Goal: Task Accomplishment & Management: Complete application form

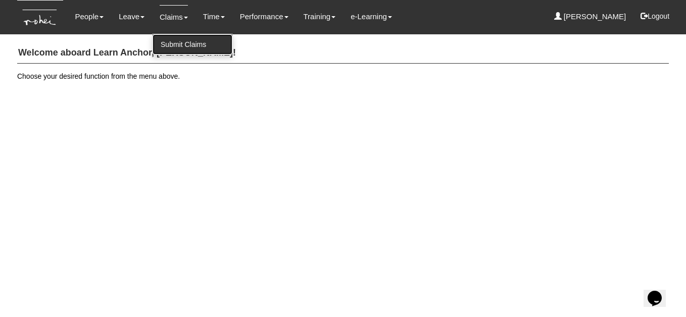
click at [173, 42] on link "Submit Claims" at bounding box center [193, 44] width 80 height 20
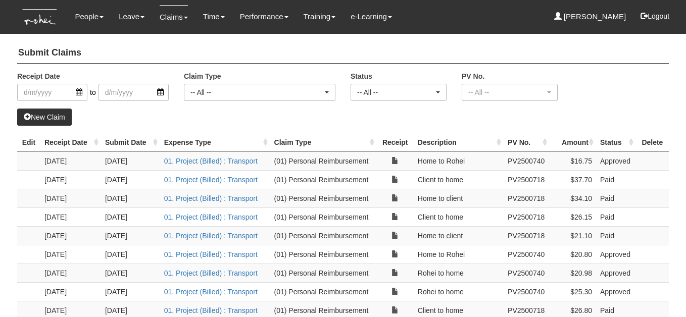
select select "50"
click at [60, 115] on link "New Claim" at bounding box center [44, 117] width 55 height 17
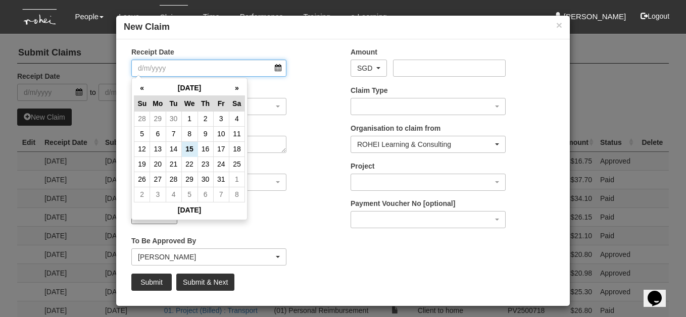
click at [278, 69] on input "Receipt Date" at bounding box center [208, 68] width 155 height 17
click at [157, 151] on td "13" at bounding box center [158, 148] width 16 height 15
type input "[DATE]"
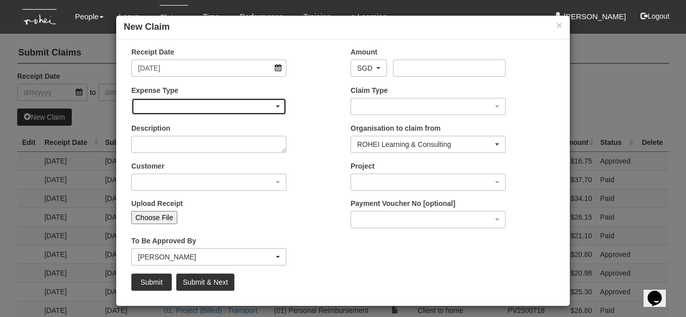
click at [277, 106] on span "button" at bounding box center [278, 107] width 4 height 2
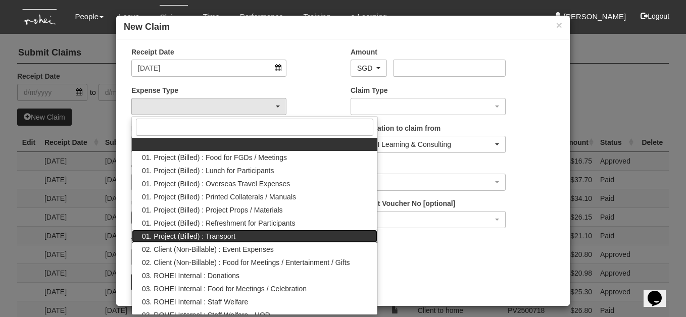
click at [249, 233] on link "01. Project (Billed) : Transport" at bounding box center [255, 236] width 246 height 13
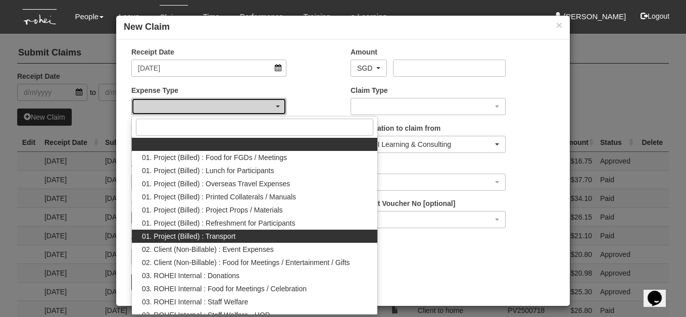
select select "135"
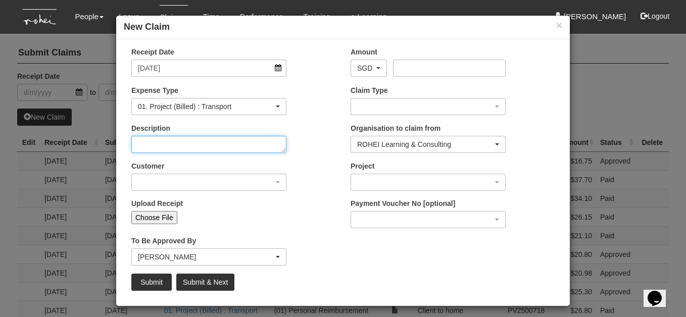
click at [272, 146] on textarea "Description" at bounding box center [208, 144] width 155 height 17
type textarea "Home to client"
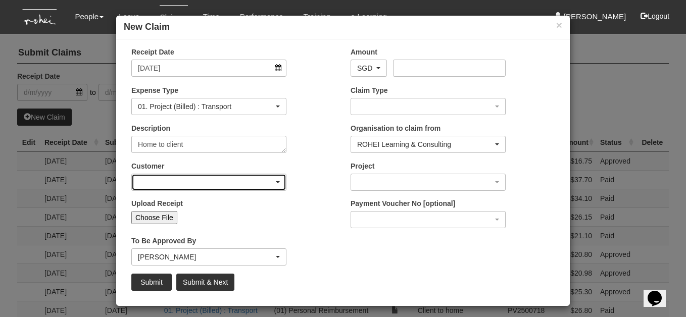
click at [278, 181] on span "button" at bounding box center [278, 182] width 4 height 2
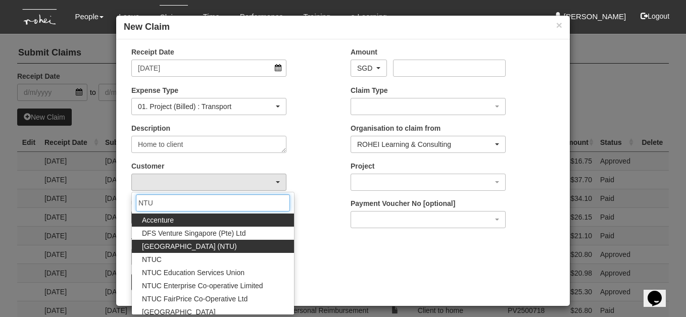
type input "NTU"
click at [200, 243] on span "[GEOGRAPHIC_DATA] (NTU)" at bounding box center [189, 246] width 95 height 10
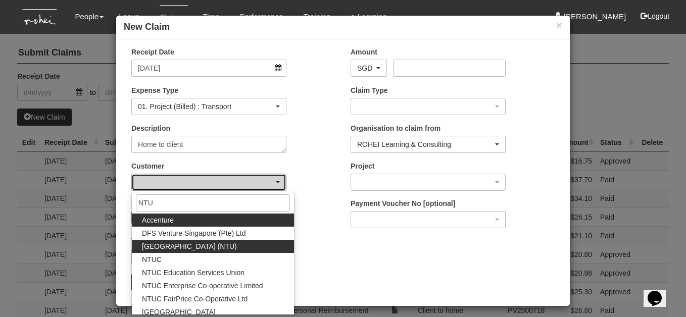
select select "59"
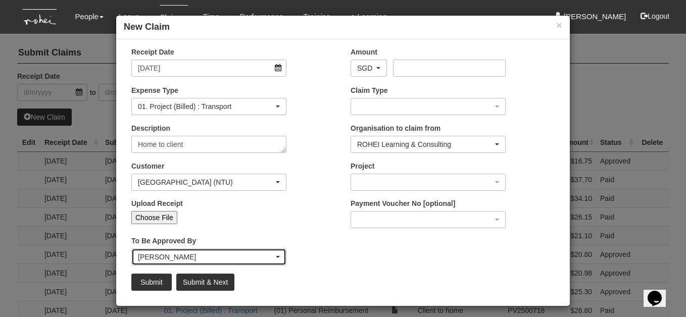
click at [277, 255] on div "[PERSON_NAME]" at bounding box center [209, 257] width 142 height 10
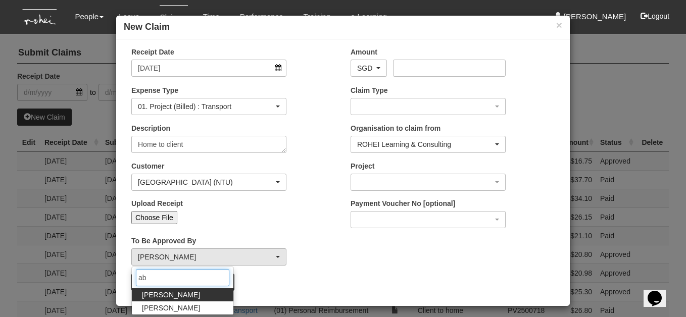
type input "ab"
click at [210, 291] on link "[PERSON_NAME]" at bounding box center [183, 294] width 102 height 13
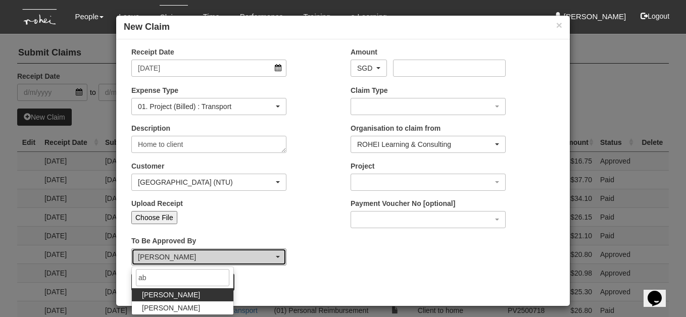
select select "bab5243c-beed-41fc-b362-49a7e6e66dc1"
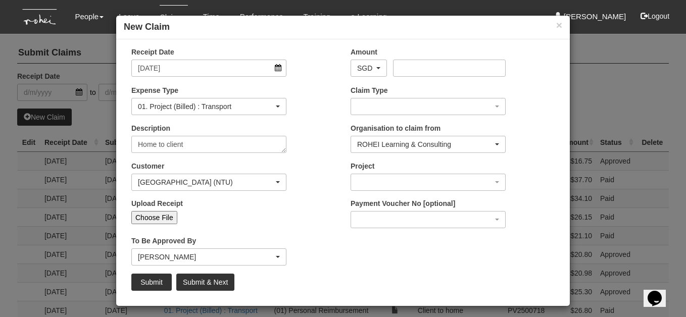
click at [170, 218] on input "Choose File" at bounding box center [154, 217] width 46 height 13
type input "C:\fakepath\13:1025 NTU to home.pdf"
type input "Choose Another File"
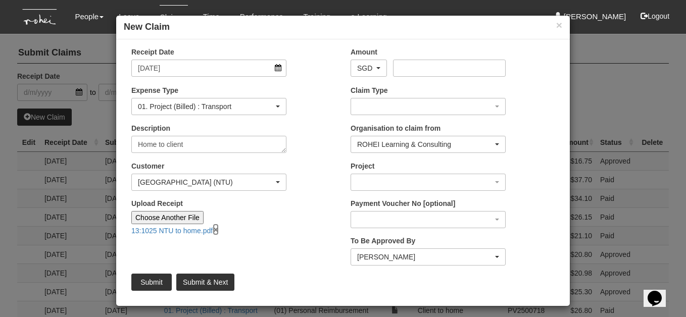
click at [219, 229] on link "×" at bounding box center [216, 230] width 6 height 12
type input "Choose File"
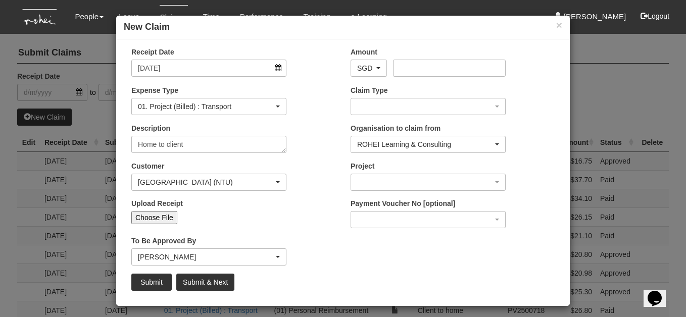
click at [169, 217] on input "Choose File" at bounding box center [154, 217] width 46 height 13
type input "C:\fakepath\13:10:25 Home to NTU.pdf"
type input "Choose Another File"
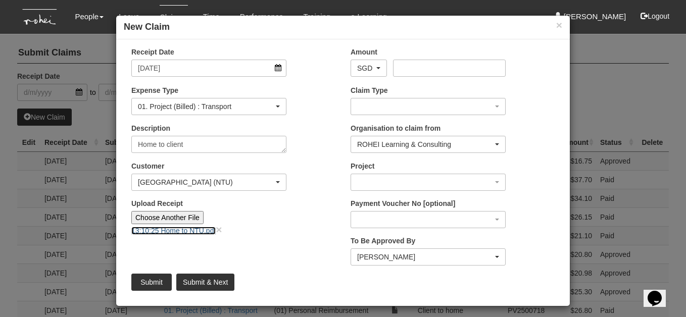
click at [209, 229] on link "13:10:25 Home to NTU.pdf" at bounding box center [173, 231] width 84 height 8
click at [405, 61] on input "Amount" at bounding box center [449, 68] width 112 height 17
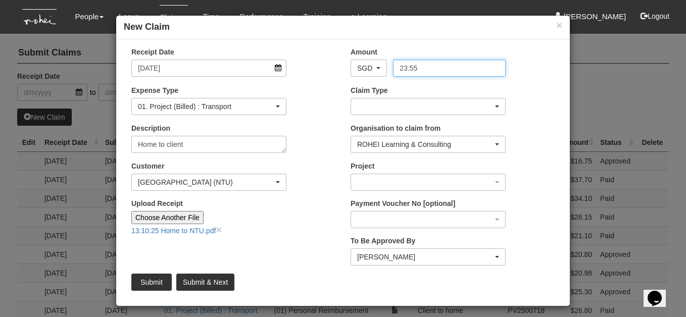
type input "23.55"
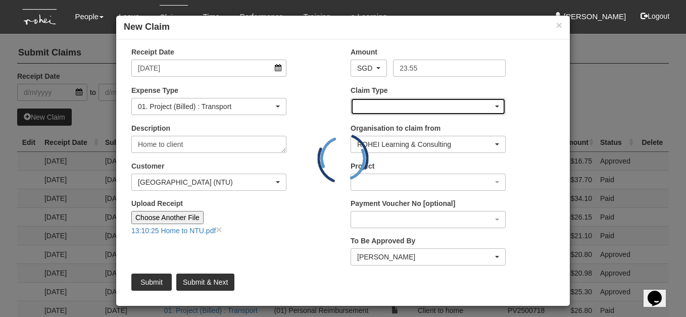
click at [498, 106] on span "button" at bounding box center [497, 107] width 4 height 2
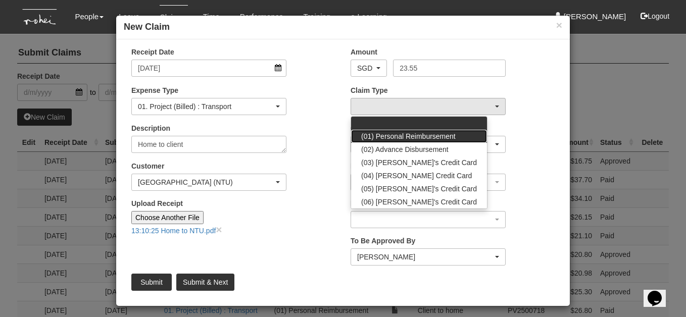
click at [449, 136] on span "(01) Personal Reimbursement" at bounding box center [408, 136] width 94 height 10
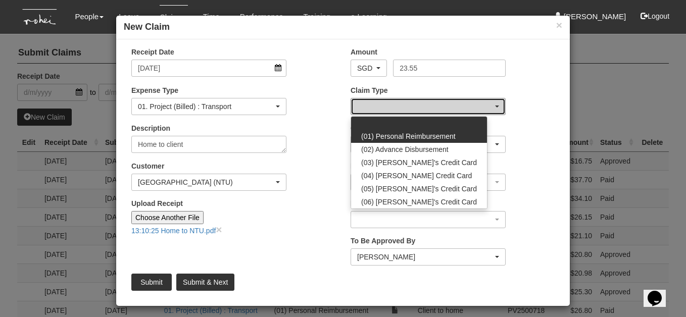
select select "14"
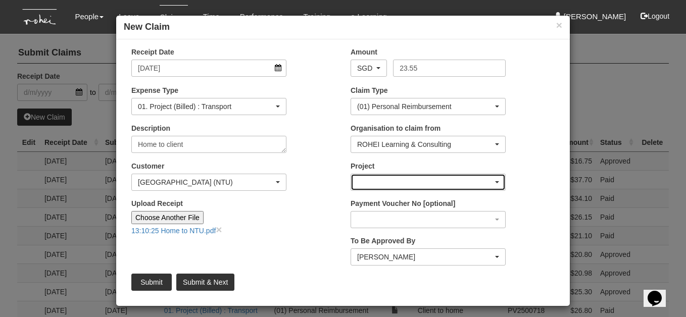
click at [497, 181] on span "button" at bounding box center [497, 182] width 4 height 2
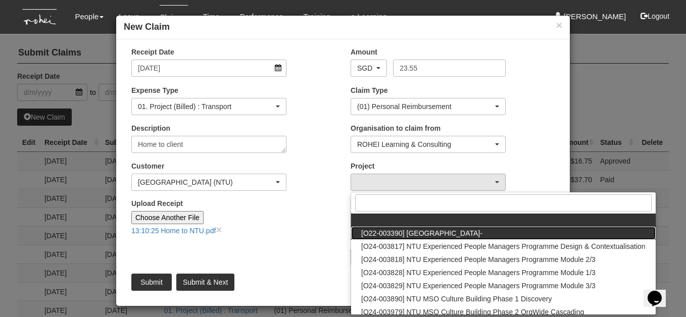
click at [482, 232] on span "[O22-003390] [GEOGRAPHIC_DATA]-" at bounding box center [421, 233] width 121 height 10
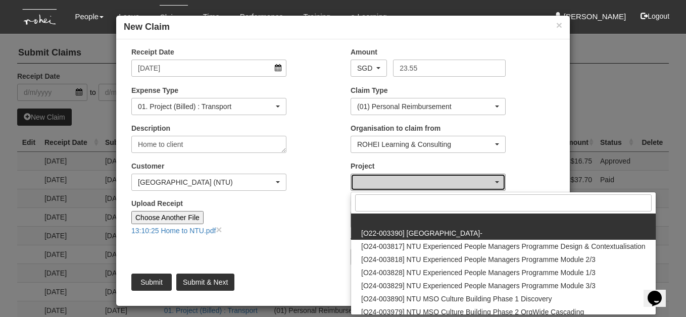
select select "2119"
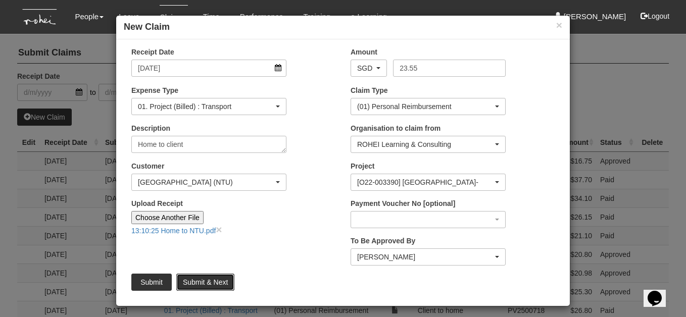
click at [198, 282] on input "Submit & Next" at bounding box center [205, 282] width 58 height 17
type input "Choose File"
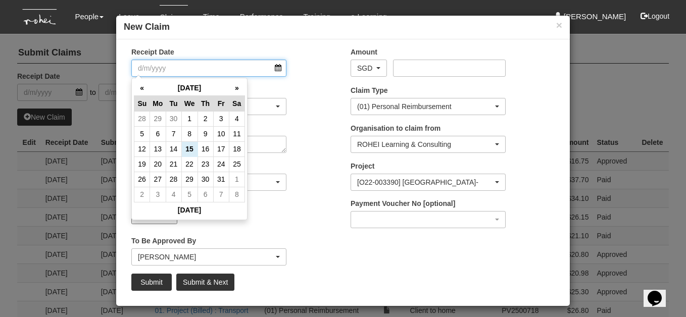
click at [279, 67] on input "Receipt Date" at bounding box center [208, 68] width 155 height 17
click at [159, 150] on td "13" at bounding box center [158, 148] width 16 height 15
type input "[DATE]"
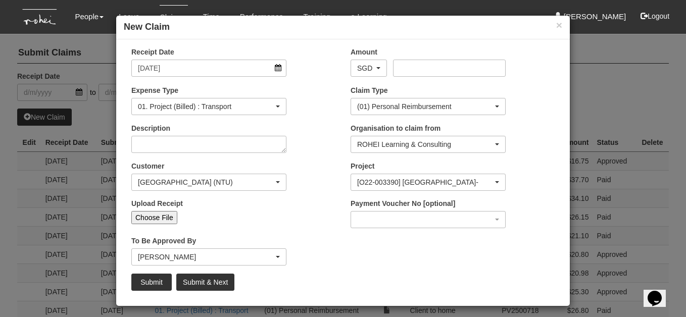
select select "50"
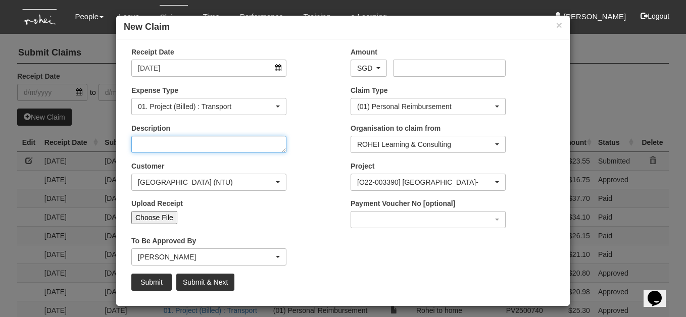
click at [263, 143] on textarea "Description" at bounding box center [208, 144] width 155 height 17
type textarea "Client to home"
click at [165, 217] on input "Choose File" at bounding box center [154, 217] width 46 height 13
type input "C:\fakepath\13:1025 NTU to home.pdf"
type input "Choose Another File"
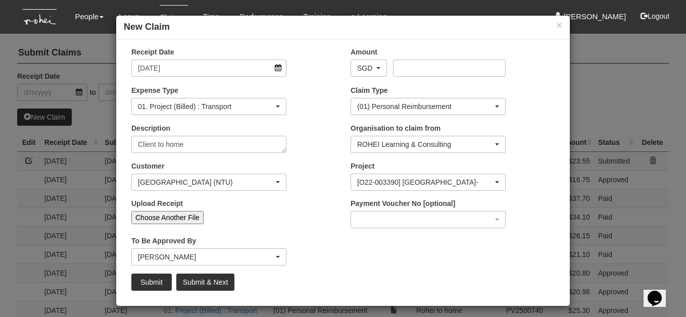
drag, startPoint x: 165, startPoint y: 217, endPoint x: 601, endPoint y: 225, distance: 435.5
click at [601, 225] on div "× New Claim Receipt Date 13/10/2025 Amount AED AFN ALL AMD ANG AOA ARS AUD AWG …" at bounding box center [343, 158] width 686 height 317
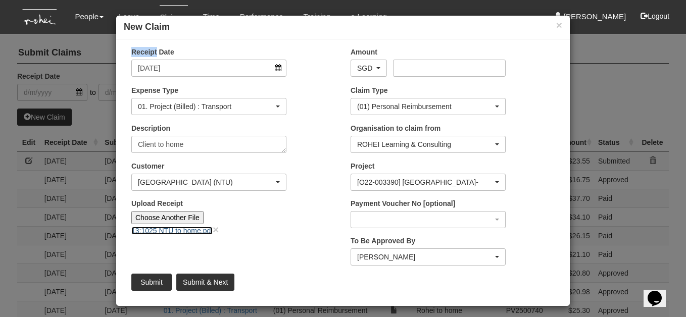
click at [182, 232] on link "13:1025 NTU to home.pdf" at bounding box center [171, 231] width 81 height 8
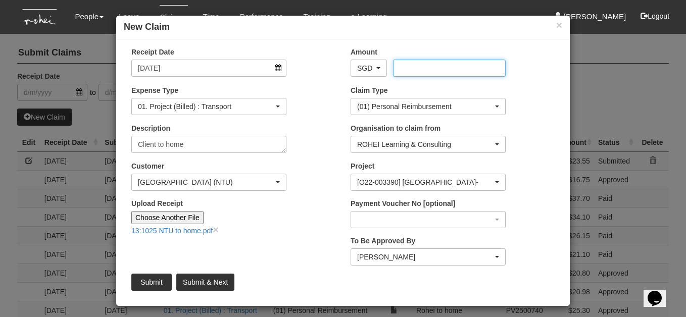
click at [398, 67] on input "Amount" at bounding box center [449, 68] width 112 height 17
type input "29.50"
click at [201, 281] on input "Submit & Next" at bounding box center [205, 282] width 58 height 17
type input "Choose File"
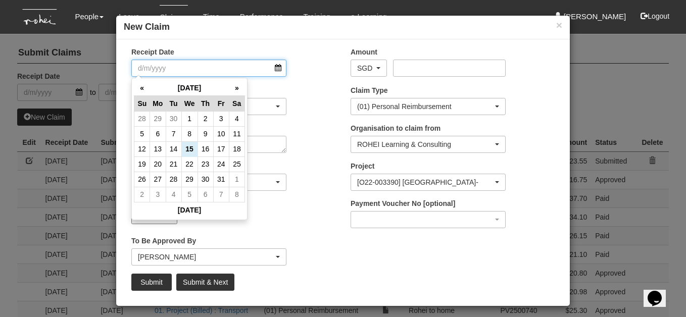
click at [280, 69] on input "Receipt Date" at bounding box center [208, 68] width 155 height 17
click at [176, 150] on td "14" at bounding box center [174, 148] width 16 height 15
type input "[DATE]"
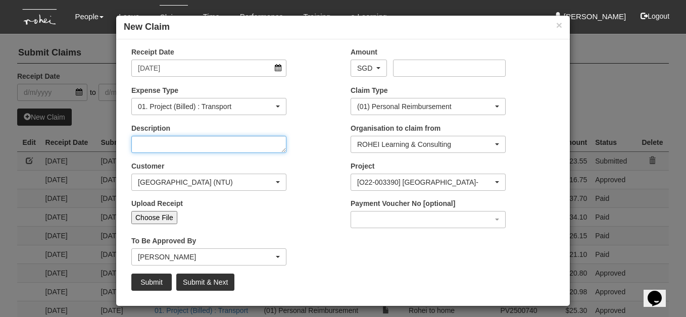
select select "50"
click at [174, 140] on textarea "Description" at bounding box center [208, 144] width 155 height 17
type textarea "Home to Client"
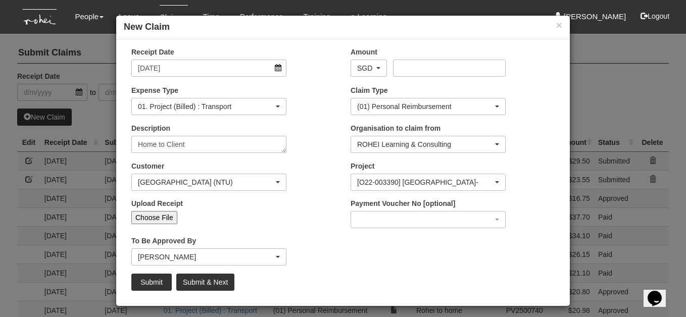
click at [168, 219] on input "Choose File" at bounding box center [154, 217] width 46 height 13
type input "C:\fakepath\14:10:25 Home to NTU.pdf"
type input "Choose Another File"
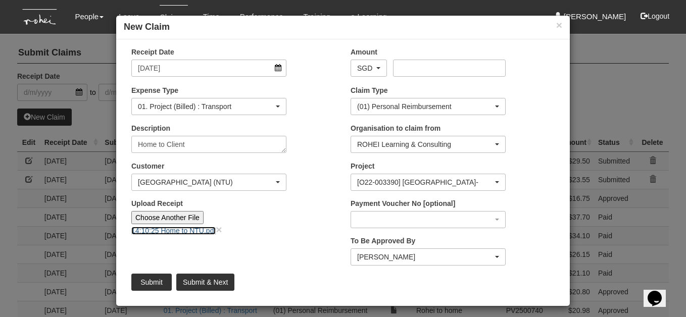
click at [192, 229] on link "14:10:25 Home to NTU.pdf" at bounding box center [173, 231] width 84 height 8
click at [401, 69] on input "Amount" at bounding box center [449, 68] width 112 height 17
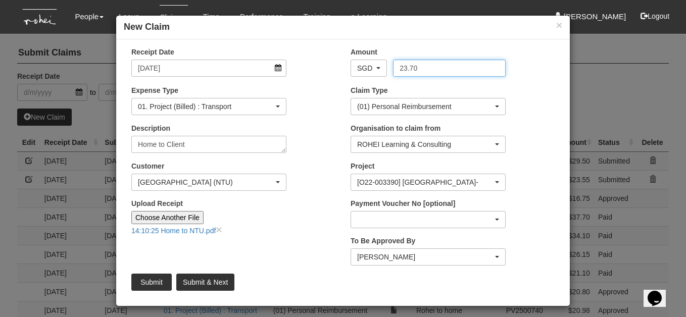
type input "23.70"
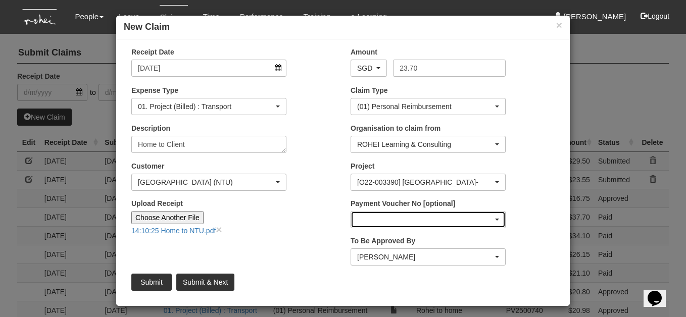
click at [383, 217] on div "button" at bounding box center [428, 220] width 154 height 16
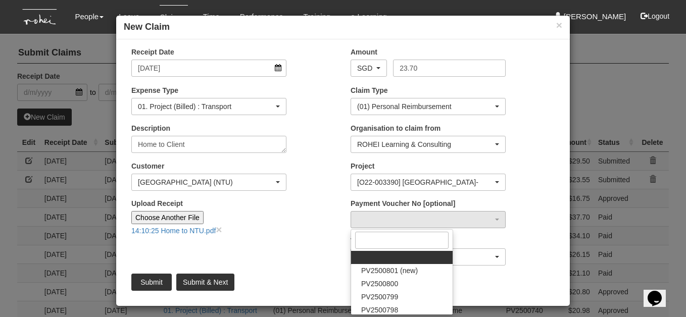
click at [260, 217] on input "Upload Receipt" at bounding box center [271, 216] width 134 height 11
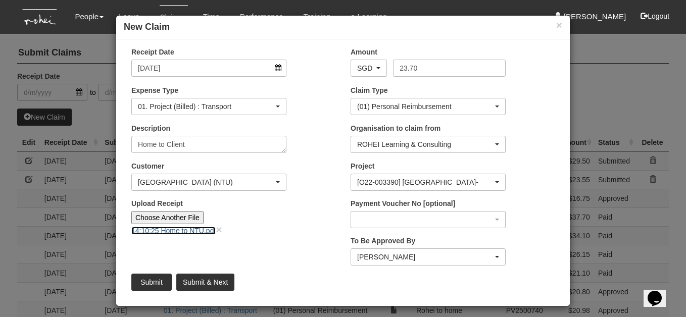
click at [209, 230] on link "14:10:25 Home to NTU.pdf" at bounding box center [173, 231] width 84 height 8
click at [214, 278] on input "Submit & Next" at bounding box center [205, 282] width 58 height 17
type input "Choose File"
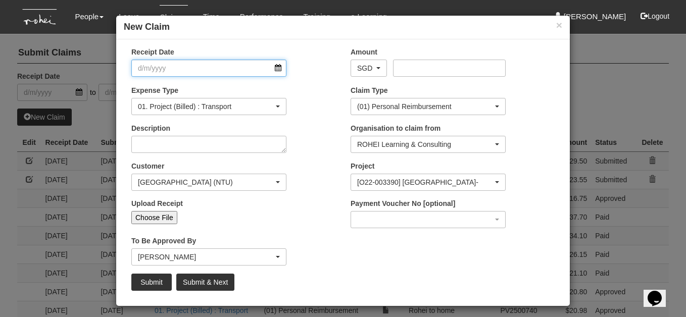
click at [279, 65] on input "Receipt Date" at bounding box center [208, 68] width 155 height 17
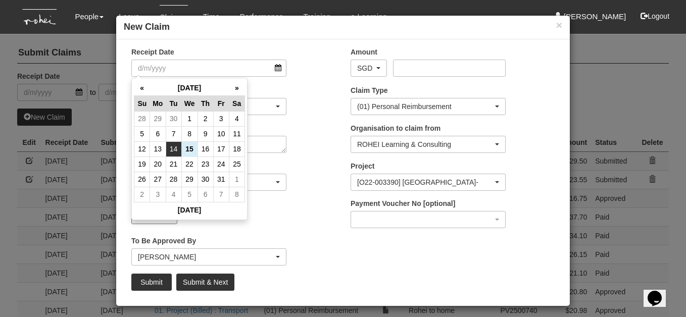
click at [174, 150] on td "14" at bounding box center [174, 148] width 16 height 15
type input "[DATE]"
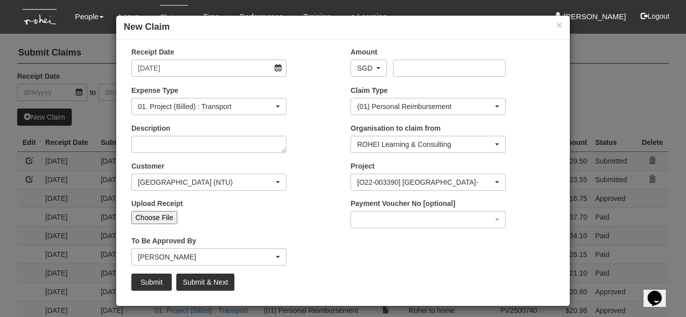
select select "50"
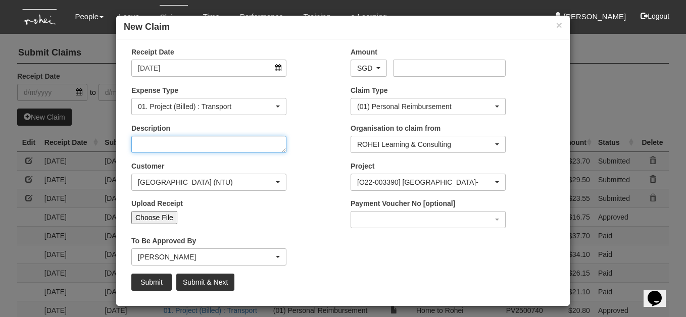
click at [174, 150] on textarea "Description" at bounding box center [208, 144] width 155 height 17
type textarea "Client to home"
click at [160, 215] on input "Choose File" at bounding box center [154, 217] width 46 height 13
type input "C:\fakepath\14:10:25 NTU to home.pdf"
type input "Choose Another File"
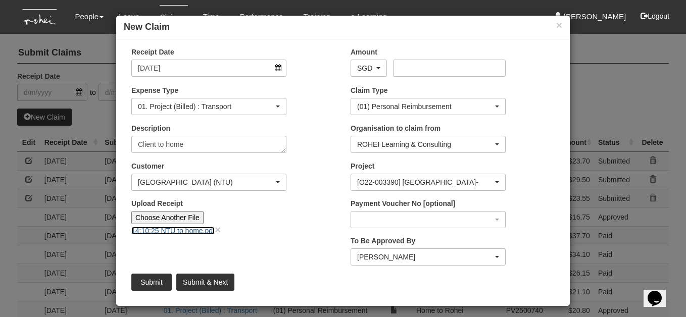
click at [197, 231] on link "14:10:25 NTU to home.pdf" at bounding box center [172, 231] width 83 height 8
click at [400, 70] on input "Amount" at bounding box center [449, 68] width 112 height 17
type input "26.70"
click at [161, 280] on input "Submit" at bounding box center [151, 282] width 40 height 17
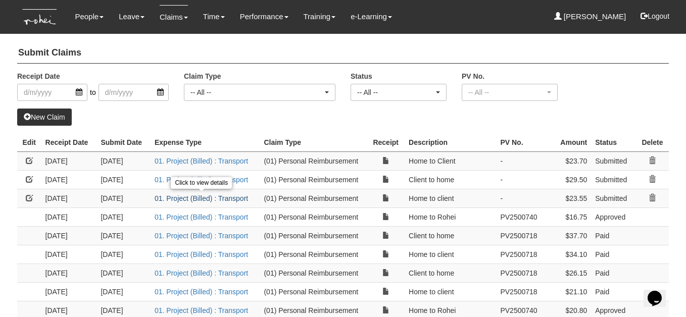
select select "50"
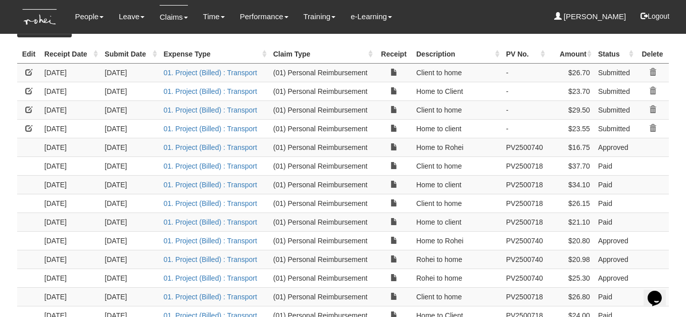
scroll to position [90, 0]
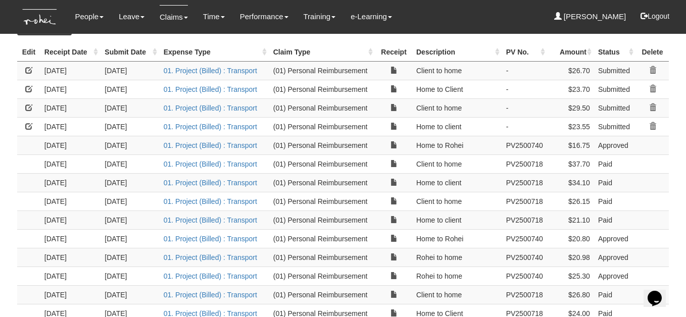
click at [70, 269] on td "[DATE]" at bounding box center [70, 276] width 61 height 19
click at [170, 44] on link "Submit Claims" at bounding box center [193, 44] width 80 height 20
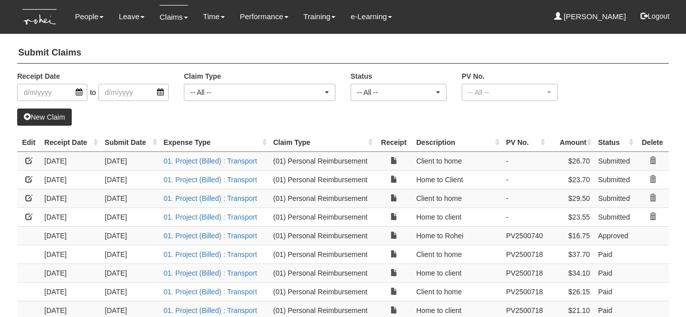
select select "50"
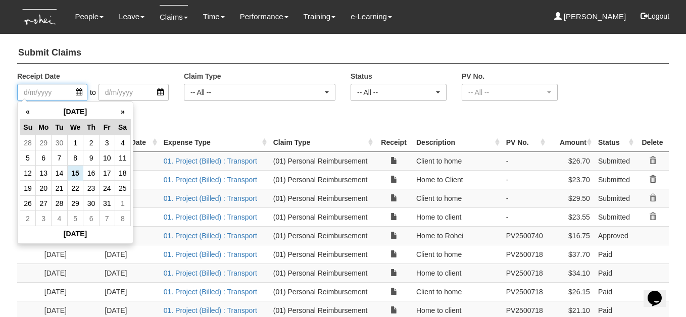
click at [77, 93] on input "search" at bounding box center [52, 92] width 70 height 17
click at [74, 158] on td "8" at bounding box center [75, 158] width 16 height 15
type input "8/10/2025"
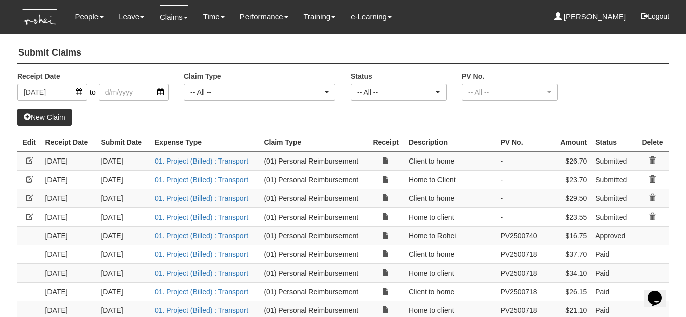
select select "50"
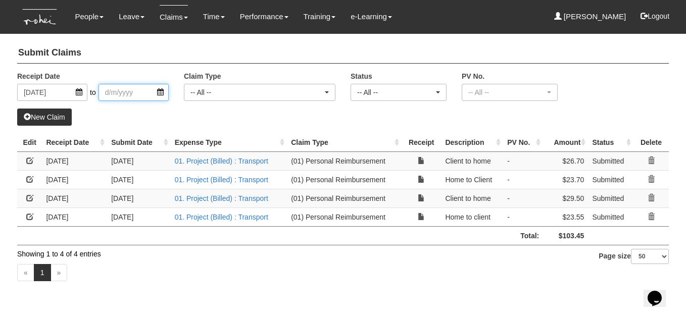
click at [120, 92] on input "search" at bounding box center [134, 92] width 70 height 17
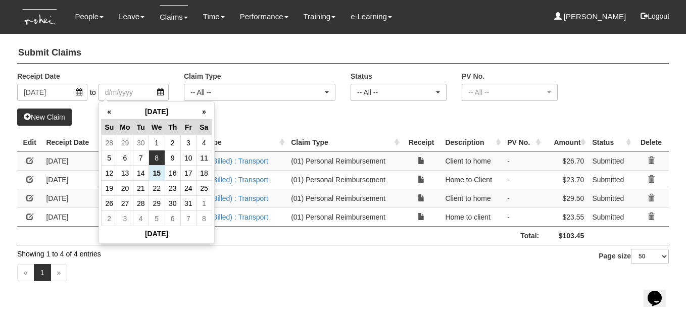
click at [159, 156] on td "8" at bounding box center [157, 158] width 16 height 15
type input "[DATE]"
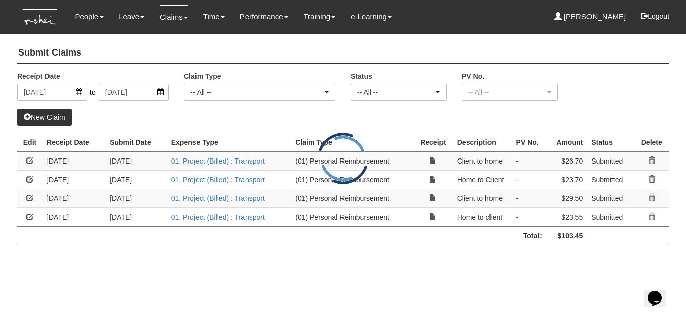
select select "50"
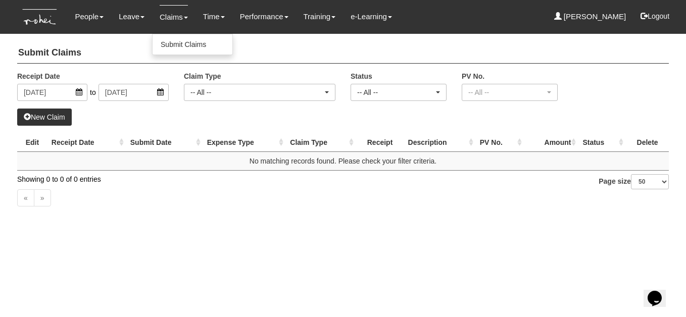
click at [167, 17] on link "Claims" at bounding box center [174, 17] width 28 height 24
click at [168, 42] on link "Submit Claims" at bounding box center [193, 44] width 80 height 20
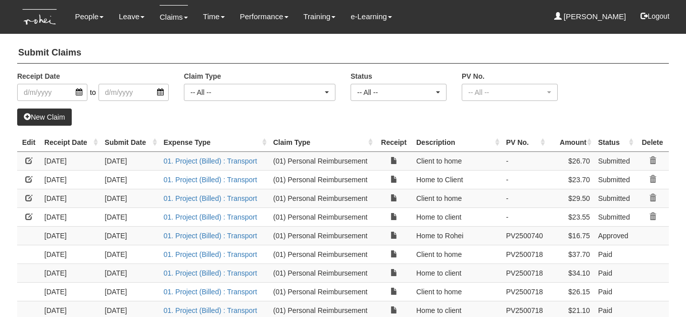
select select "50"
click at [54, 116] on link "New Claim" at bounding box center [44, 117] width 55 height 17
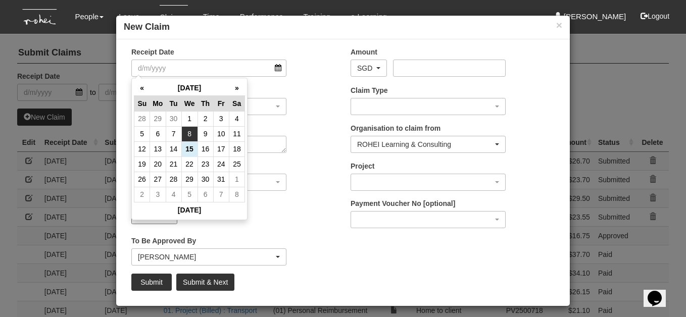
click at [189, 132] on td "8" at bounding box center [189, 133] width 16 height 15
type input "[DATE]"
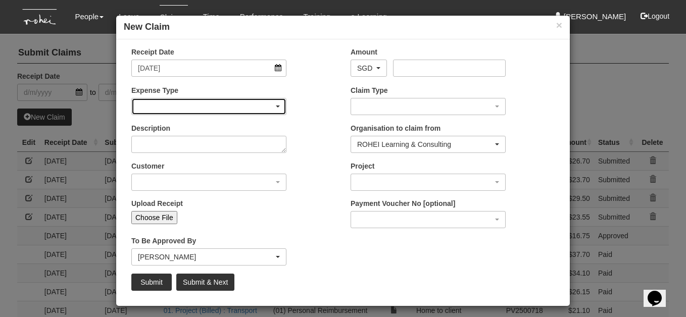
click at [268, 103] on div "button" at bounding box center [209, 107] width 154 height 16
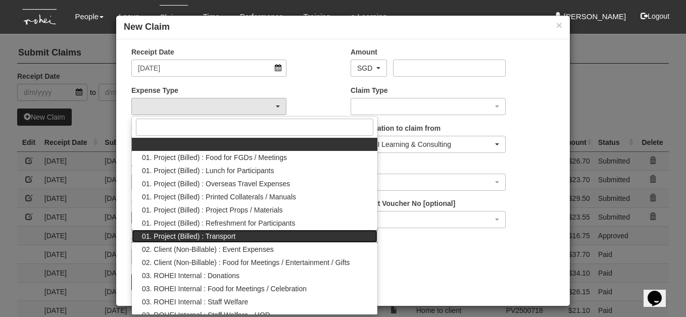
click at [228, 234] on span "01. Project (Billed) : Transport" at bounding box center [188, 236] width 93 height 10
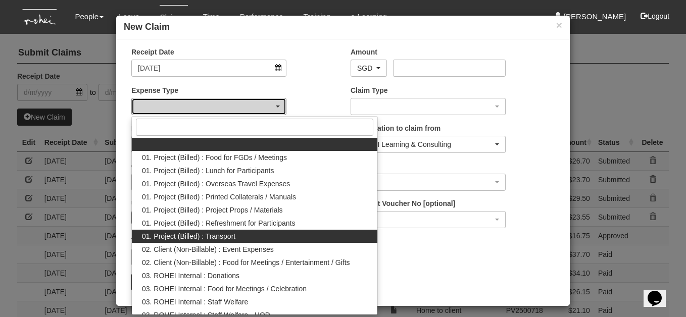
select select "135"
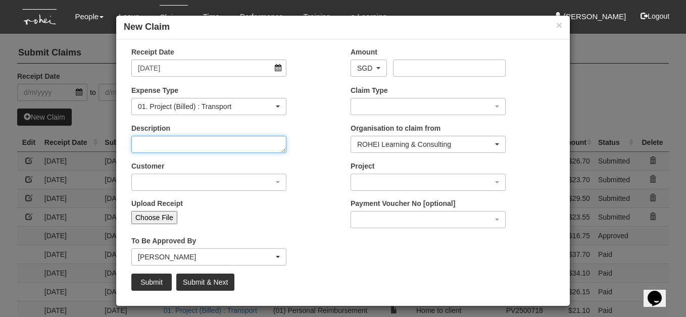
click at [279, 142] on textarea "Description" at bounding box center [208, 144] width 155 height 17
type textarea "Home to Rohei"
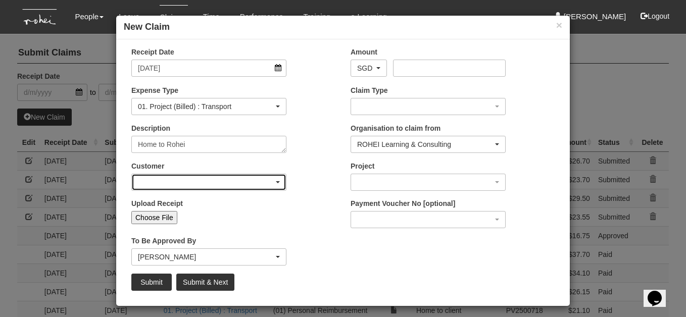
click at [279, 179] on div "button" at bounding box center [209, 182] width 154 height 16
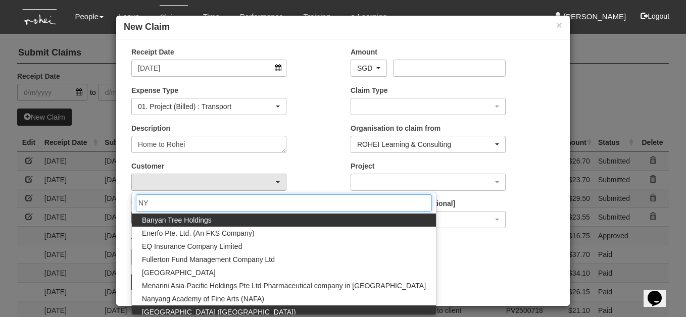
type input "NY"
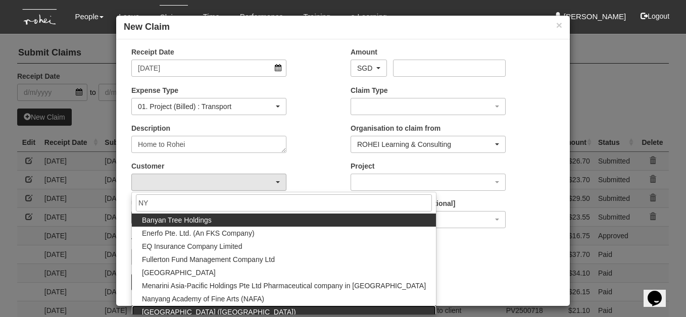
click at [243, 312] on link "[GEOGRAPHIC_DATA] ([GEOGRAPHIC_DATA])" at bounding box center [284, 312] width 304 height 13
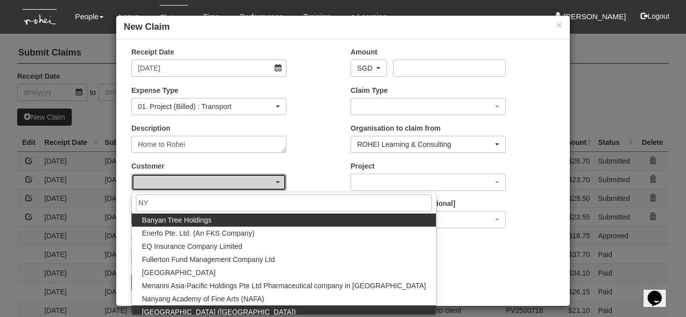
select select "40"
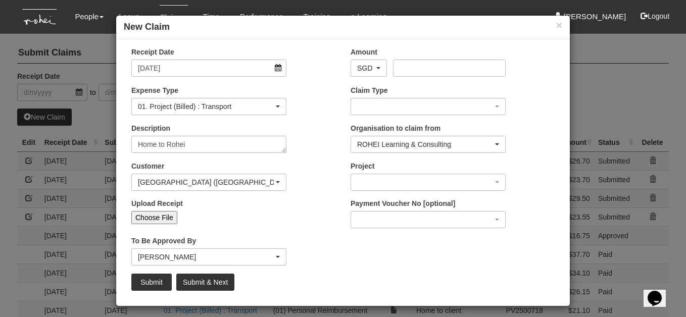
click at [163, 217] on input "Choose File" at bounding box center [154, 217] width 46 height 13
type input "C:\fakepath\8:10:25Home to Rohei.pdf"
type input "Choose Another File"
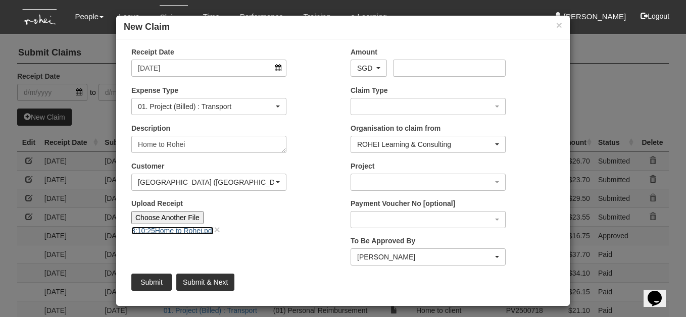
click at [206, 229] on link "8:10:25Home to Rohei.pdf" at bounding box center [172, 231] width 82 height 8
click at [399, 68] on input "Amount" at bounding box center [449, 68] width 112 height 17
type input "18.70"
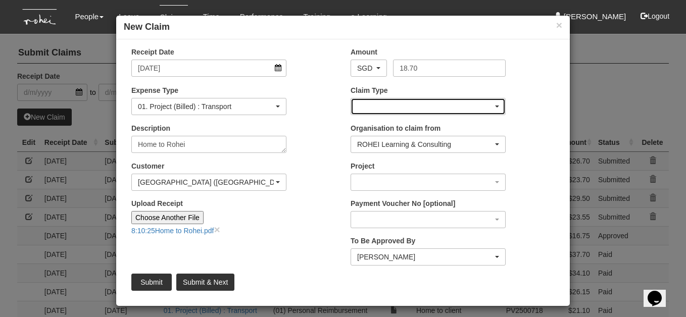
click at [494, 104] on div "button" at bounding box center [428, 107] width 154 height 16
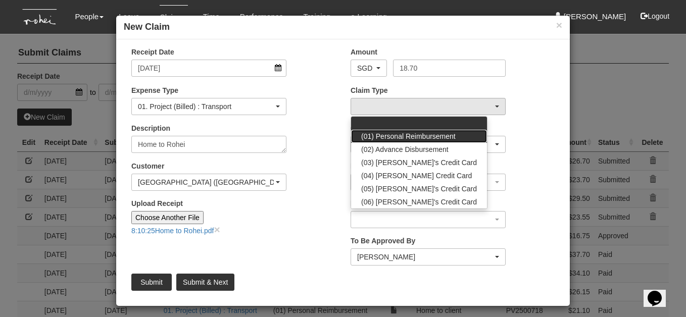
click at [461, 134] on link "(01) Personal Reimbursement" at bounding box center [419, 136] width 136 height 13
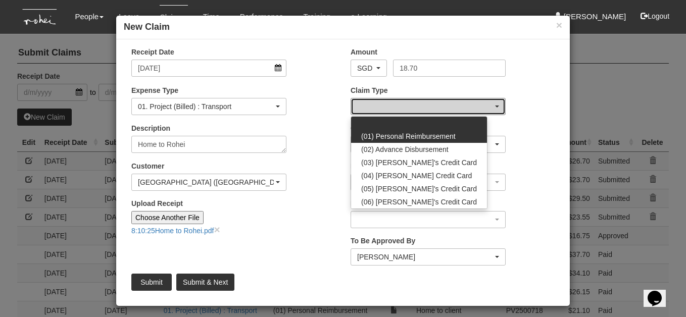
select select "14"
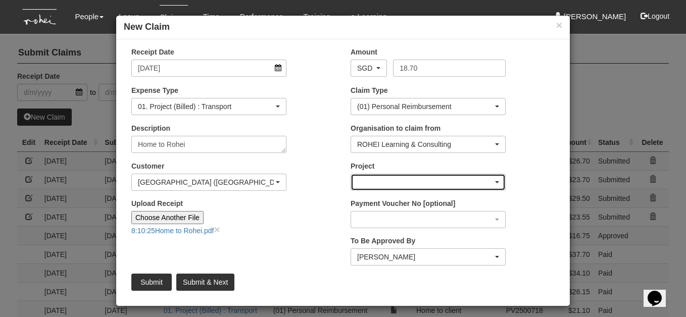
click at [498, 181] on span "button" at bounding box center [497, 182] width 4 height 2
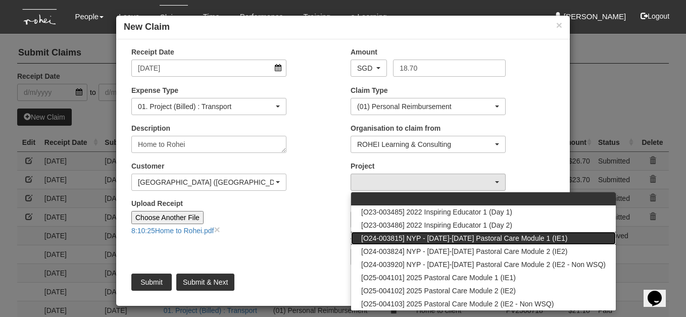
click at [454, 237] on span "[O24-003815] NYP - [DATE]-[DATE] Pastoral Care Module 1 (IE1)" at bounding box center [464, 238] width 207 height 10
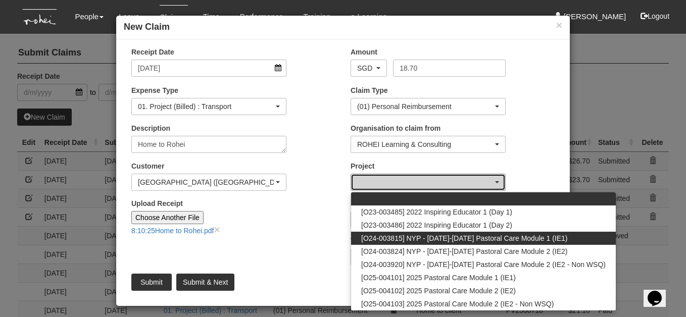
select select "2483"
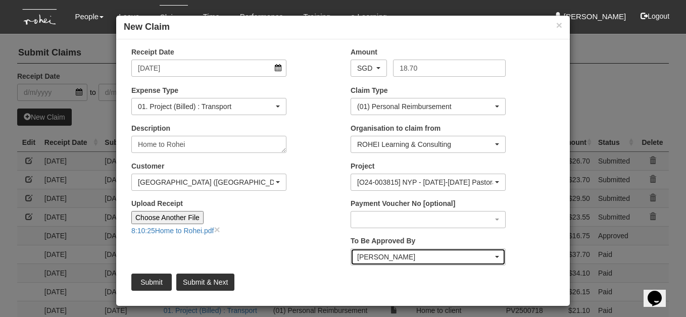
click at [498, 256] on span "button" at bounding box center [497, 257] width 4 height 2
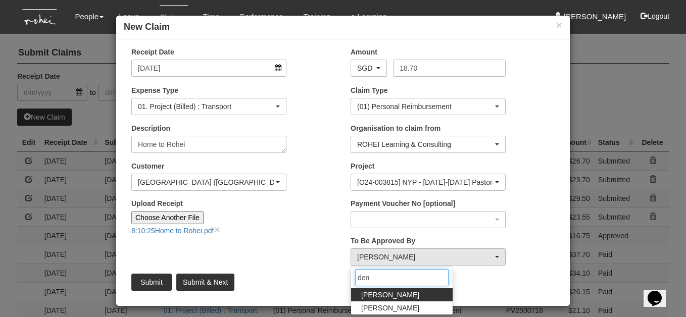
type input "den"
click at [422, 296] on link "[PERSON_NAME]" at bounding box center [402, 294] width 102 height 13
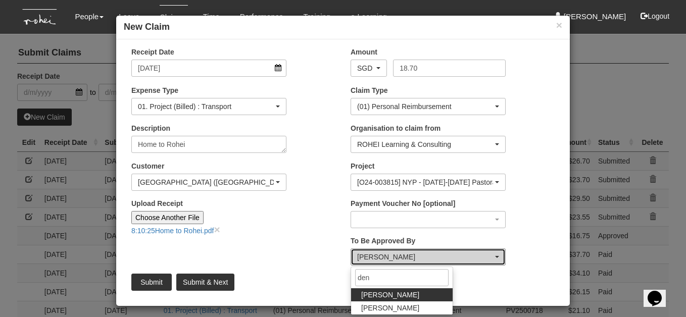
select select "1ae40e68-5a0c-4d70-b50e-45a4e5a72252"
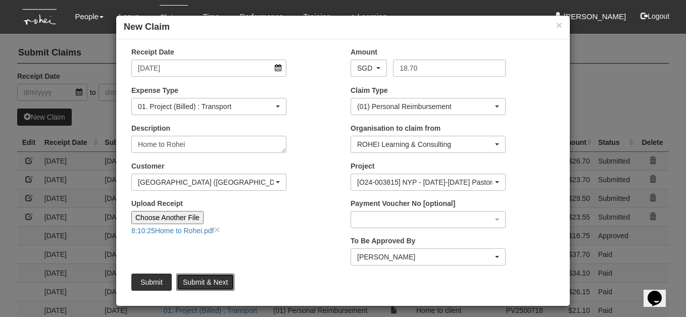
click at [193, 280] on input "Submit & Next" at bounding box center [205, 282] width 58 height 17
type input "Choose File"
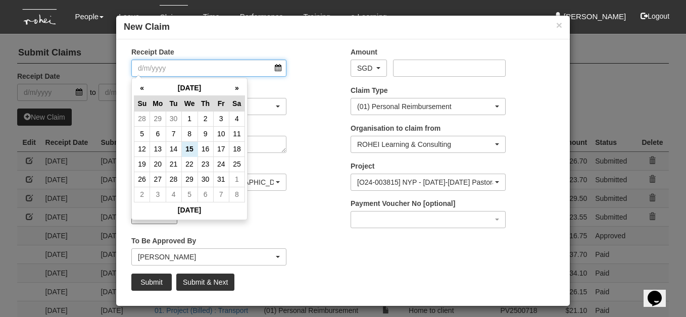
click at [281, 68] on input "Receipt Date" at bounding box center [208, 68] width 155 height 17
click at [203, 132] on td "9" at bounding box center [206, 133] width 16 height 15
type input "[DATE]"
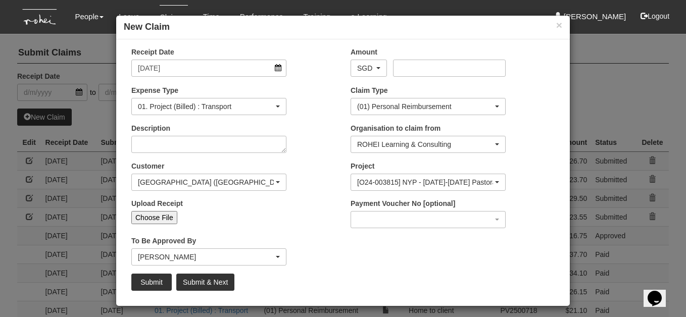
select select "50"
click at [193, 145] on textarea "Description" at bounding box center [208, 144] width 155 height 17
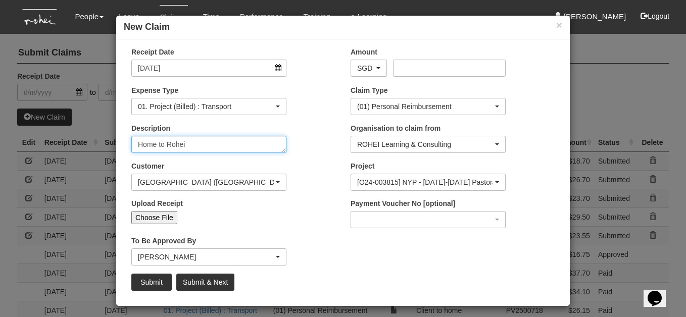
type textarea "Home to Rohei"
click at [163, 218] on input "Choose File" at bounding box center [154, 217] width 46 height 13
type input "C:\fakepath\9:10:25 Home to Rohei.pdf"
type input "Choose Another File"
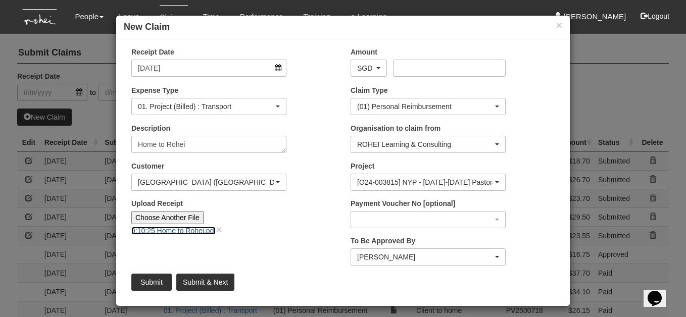
click at [202, 227] on link "9:10:25 Home to Rohei.pdf" at bounding box center [173, 231] width 84 height 8
click at [405, 68] on input "Amount" at bounding box center [449, 68] width 112 height 17
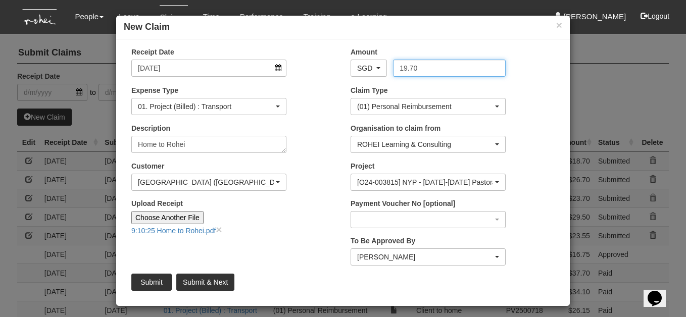
type input "19.70"
click at [220, 282] on input "Submit & Next" at bounding box center [205, 282] width 58 height 17
type input "Choose File"
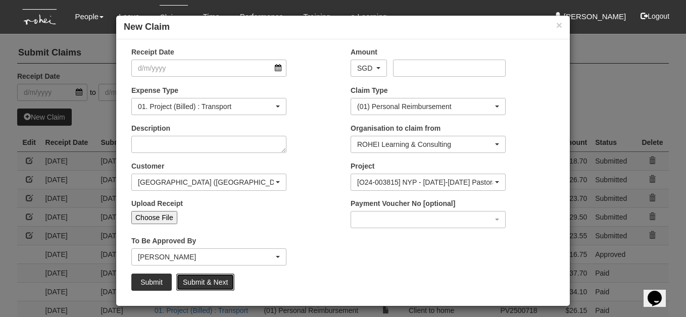
select select "50"
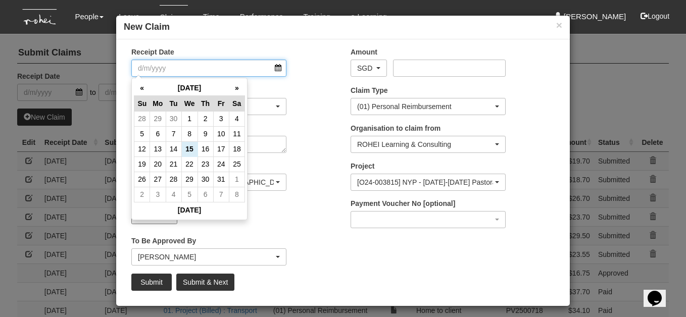
click at [279, 68] on input "Receipt Date" at bounding box center [208, 68] width 155 height 17
click at [191, 115] on td "1" at bounding box center [189, 118] width 16 height 15
type input "[DATE]"
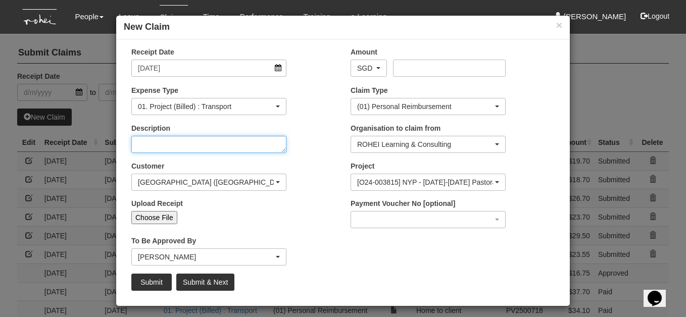
click at [197, 144] on textarea "Description" at bounding box center [208, 144] width 155 height 17
type textarea "Home to Rohei"
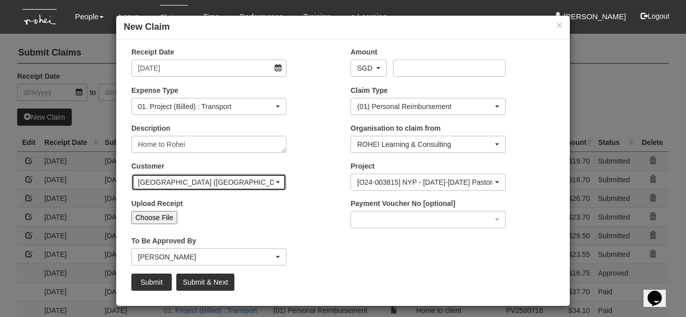
click at [280, 179] on div "[GEOGRAPHIC_DATA] ([GEOGRAPHIC_DATA])" at bounding box center [209, 182] width 154 height 16
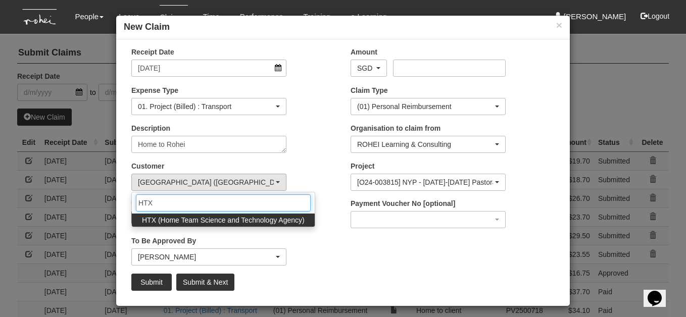
type input "HTX"
click at [268, 224] on span "HTX (Home Team Science and Technology Agency)" at bounding box center [223, 220] width 163 height 10
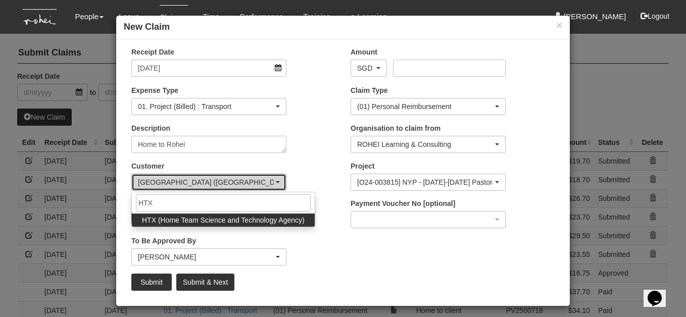
select select "902"
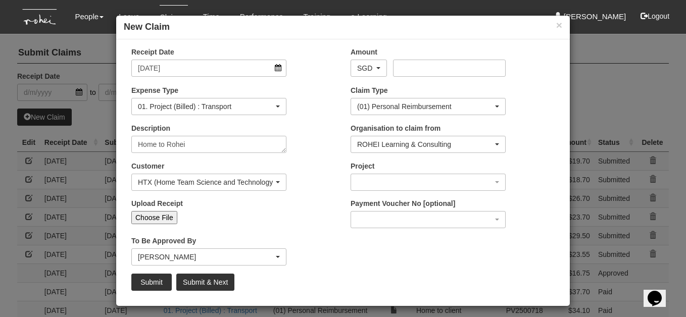
click at [163, 217] on input "Choose File" at bounding box center [154, 217] width 46 height 13
type input "C:\fakepath\1:10:25 Home to Rohei.pdf"
type input "Choose Another File"
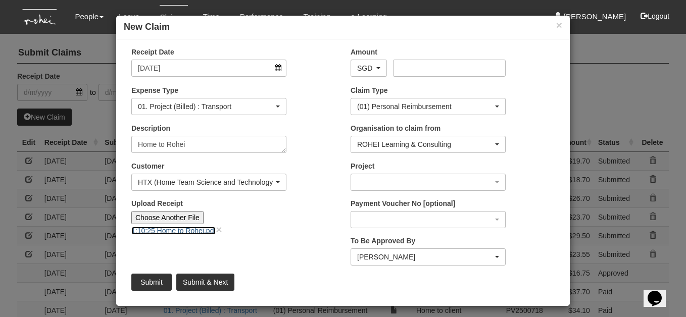
click at [204, 228] on link "1:10:25 Home to Rohei.pdf" at bounding box center [173, 231] width 84 height 8
click at [399, 65] on input "Amount" at bounding box center [449, 68] width 112 height 17
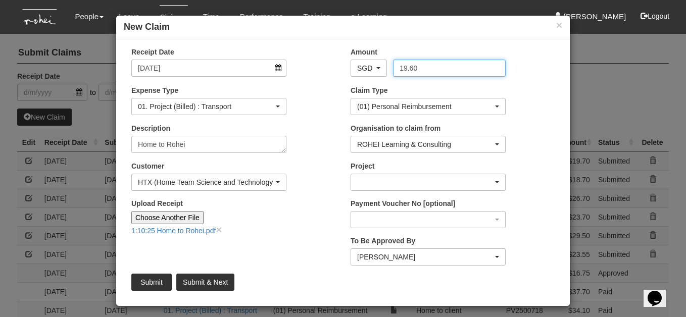
type input "19.60"
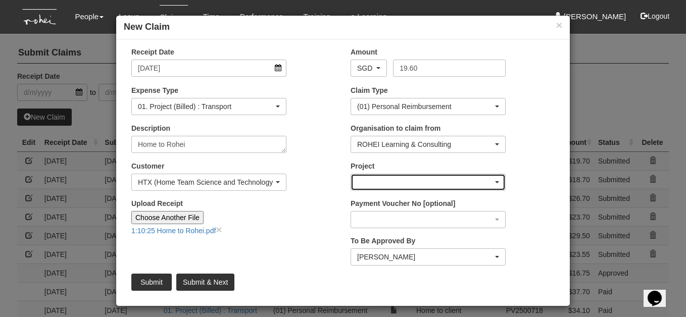
click at [498, 181] on span "button" at bounding box center [497, 182] width 4 height 2
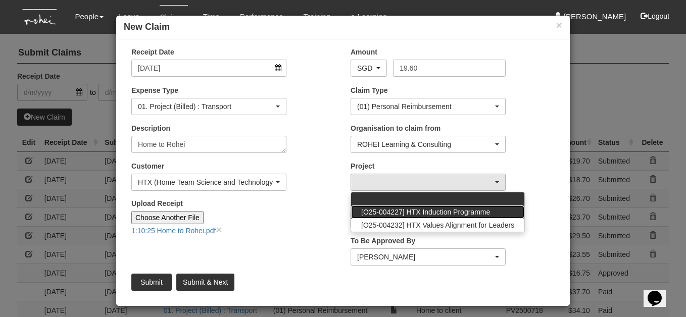
click at [478, 213] on span "[O25-004227] HTX Induction Programme" at bounding box center [425, 212] width 129 height 10
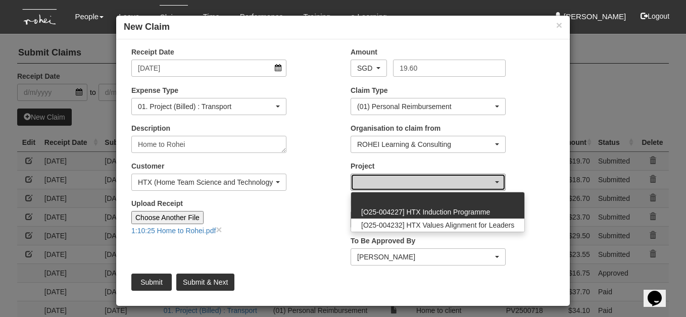
select select "2848"
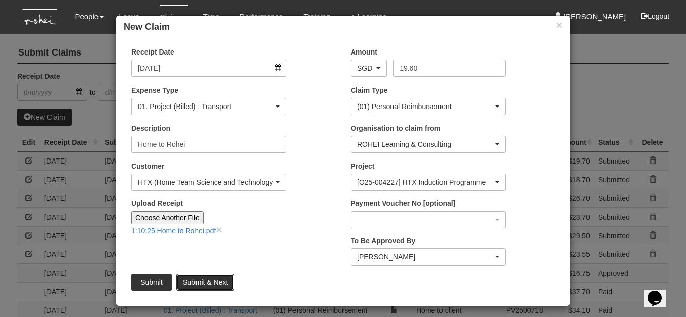
click at [218, 280] on input "Submit & Next" at bounding box center [205, 282] width 58 height 17
type input "Choose File"
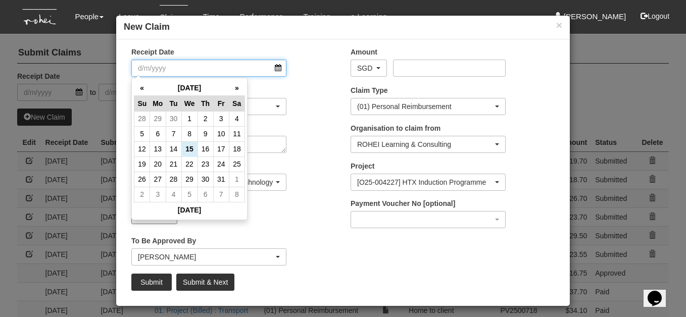
click at [278, 67] on input "Receipt Date" at bounding box center [208, 68] width 155 height 17
select select "50"
click at [141, 84] on th "«" at bounding box center [142, 88] width 16 height 16
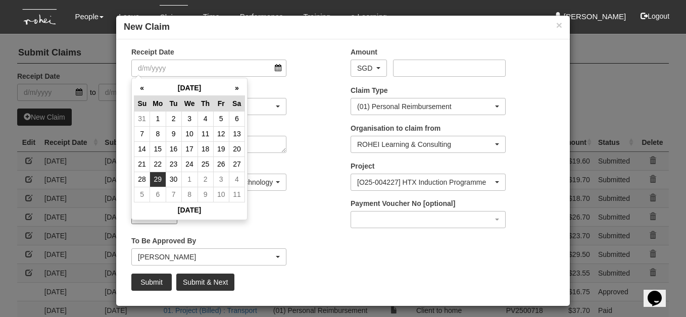
click at [164, 179] on td "29" at bounding box center [158, 179] width 16 height 15
type input "[DATE]"
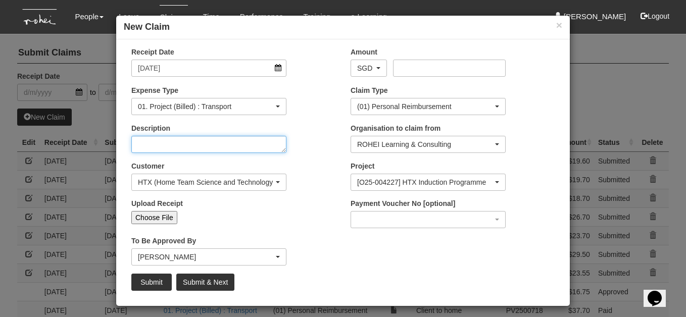
click at [227, 145] on textarea "Description" at bounding box center [208, 144] width 155 height 17
type textarea "Home to Client"
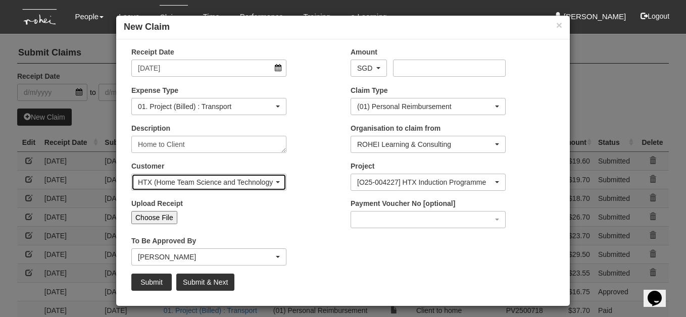
click at [279, 179] on div "HTX (Home Team Science and Technology Agency)" at bounding box center [209, 182] width 142 height 10
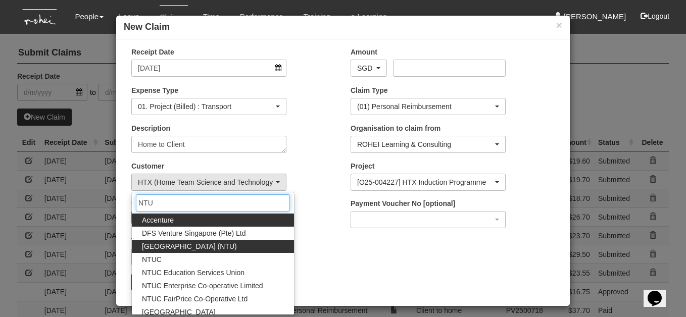
type input "NTU"
click at [234, 249] on span "[GEOGRAPHIC_DATA] (NTU)" at bounding box center [189, 246] width 95 height 10
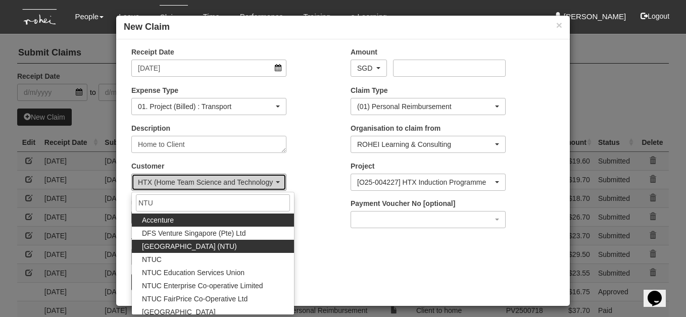
select select "59"
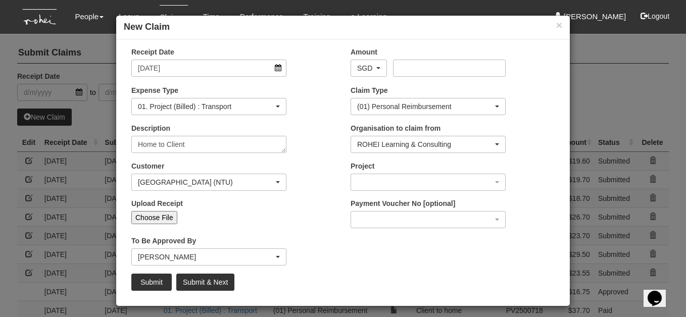
click at [166, 218] on input "Choose File" at bounding box center [154, 217] width 46 height 13
type input "C:\fakepath\29:9:25 home to [GEOGRAPHIC_DATA]pdf"
type input "Choose Another File"
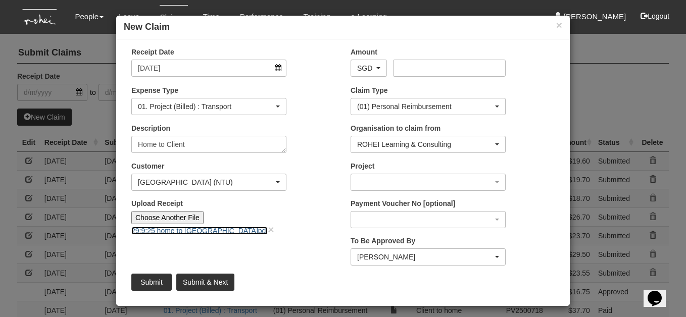
click at [192, 230] on link "29:9:25 home to [GEOGRAPHIC_DATA]pdf" at bounding box center [199, 231] width 136 height 8
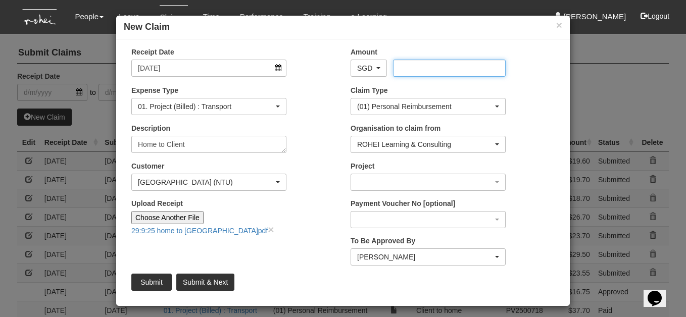
click at [416, 70] on input "Amount" at bounding box center [449, 68] width 112 height 17
type input "22.55"
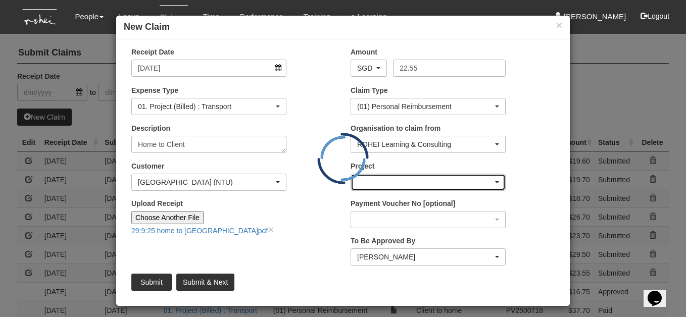
click at [497, 180] on div "button" at bounding box center [428, 182] width 154 height 16
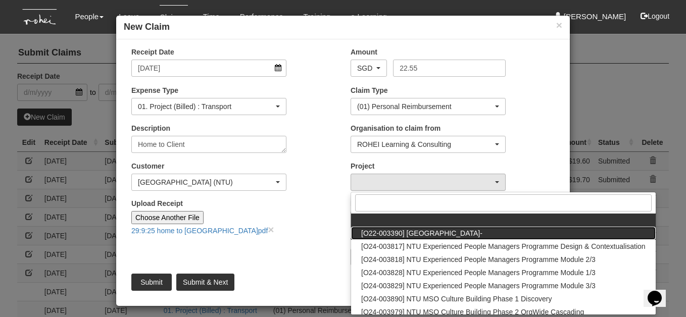
click at [482, 231] on span "[O22-003390] [GEOGRAPHIC_DATA]-" at bounding box center [421, 233] width 121 height 10
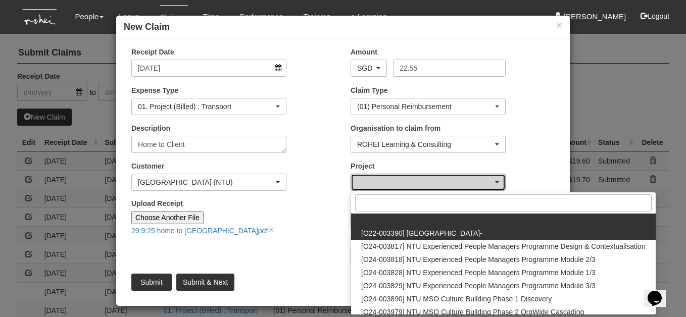
select select "2119"
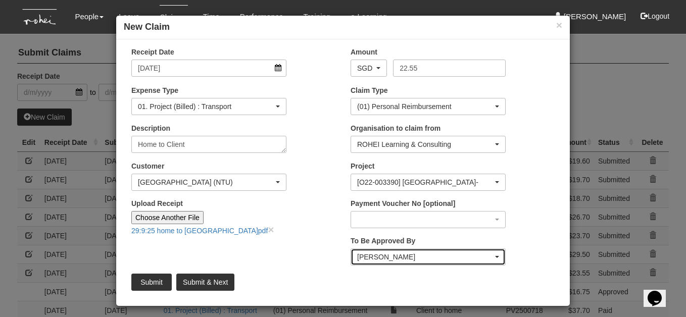
click at [498, 258] on div "[PERSON_NAME]" at bounding box center [428, 257] width 142 height 10
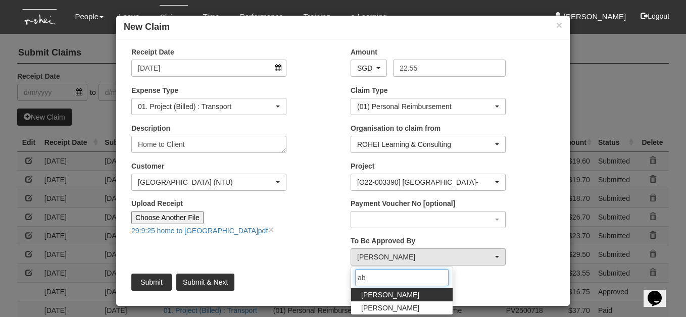
type input "ab"
click at [407, 292] on link "[PERSON_NAME]" at bounding box center [402, 294] width 102 height 13
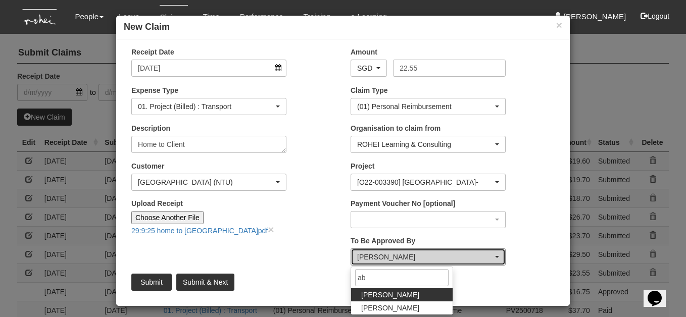
select select "bab5243c-beed-41fc-b362-49a7e6e66dc1"
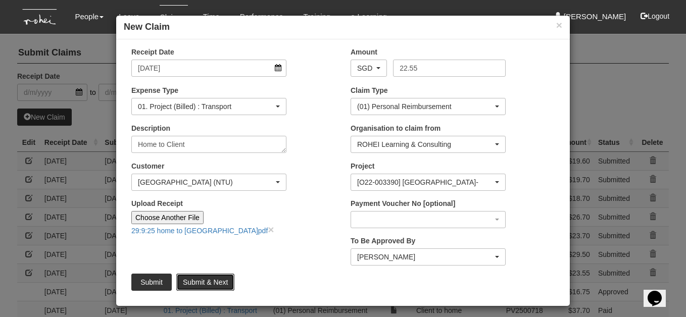
click at [211, 281] on input "Submit & Next" at bounding box center [205, 282] width 58 height 17
type input "Choose File"
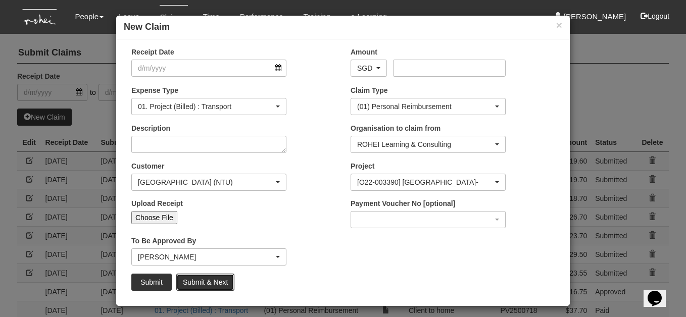
select select "50"
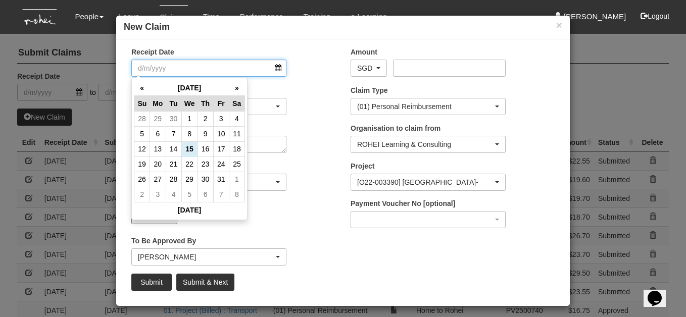
click at [277, 70] on input "Receipt Date" at bounding box center [208, 68] width 155 height 17
click at [141, 86] on th "«" at bounding box center [142, 88] width 16 height 16
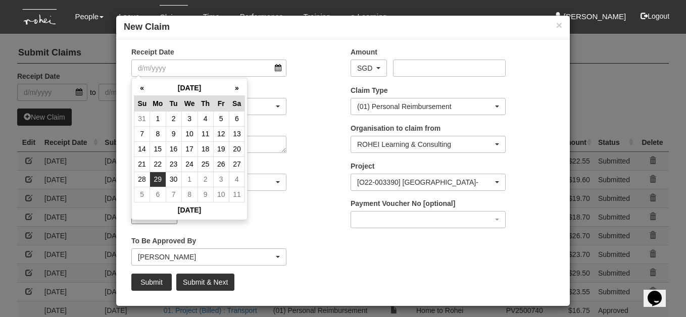
click at [158, 177] on td "29" at bounding box center [158, 179] width 16 height 15
type input "[DATE]"
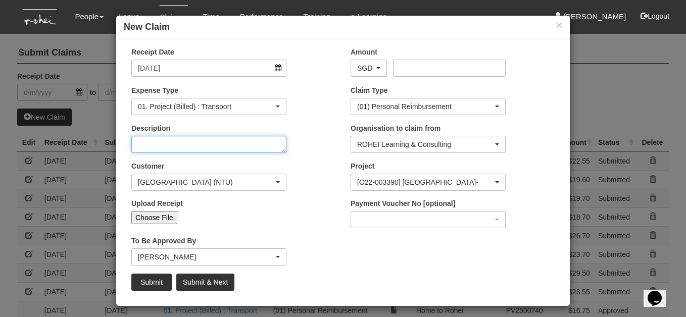
click at [273, 144] on textarea "Description" at bounding box center [208, 144] width 155 height 17
type textarea "Client to home"
click at [171, 216] on input "Choose File" at bounding box center [154, 217] width 46 height 13
type input "C:\fakepath\29:9:25 NTU to Home.pdf"
type input "Choose Another File"
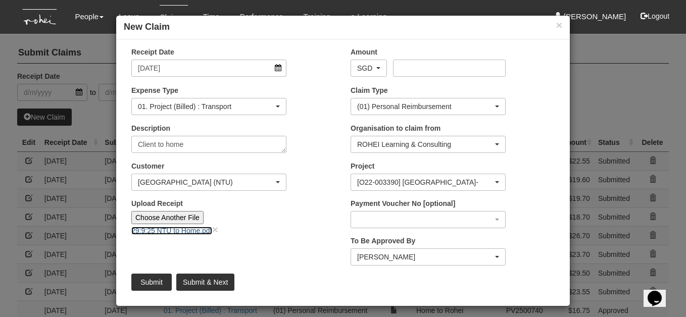
click at [201, 229] on link "29:9:25 NTU to Home.pdf" at bounding box center [171, 231] width 81 height 8
click at [424, 70] on input "Amount" at bounding box center [449, 68] width 112 height 17
type input "23.90"
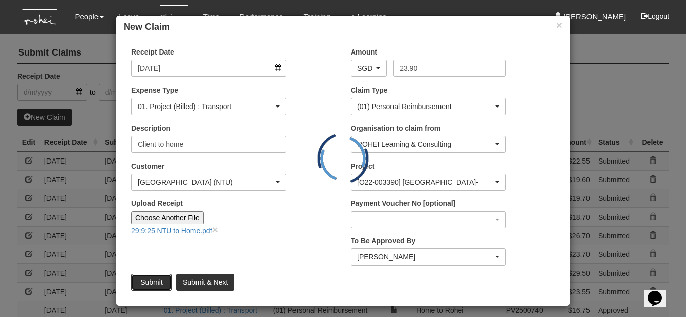
click at [155, 282] on input "Submit" at bounding box center [151, 282] width 40 height 17
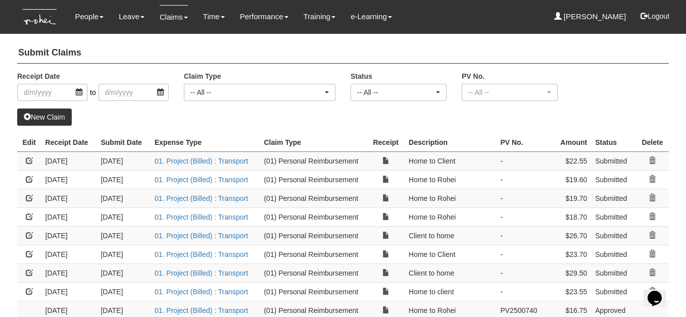
select select "50"
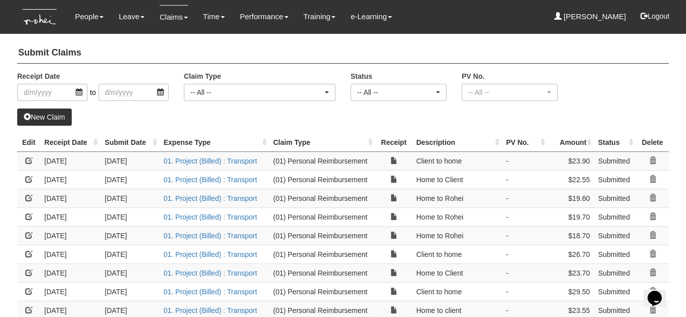
click at [27, 163] on link at bounding box center [28, 160] width 7 height 7
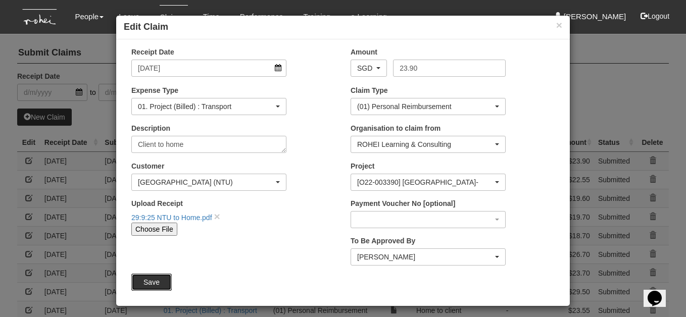
click at [149, 281] on input "Save" at bounding box center [151, 282] width 40 height 17
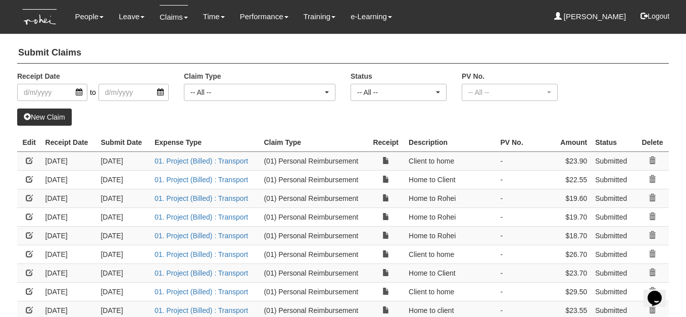
click at [28, 181] on link at bounding box center [29, 179] width 7 height 7
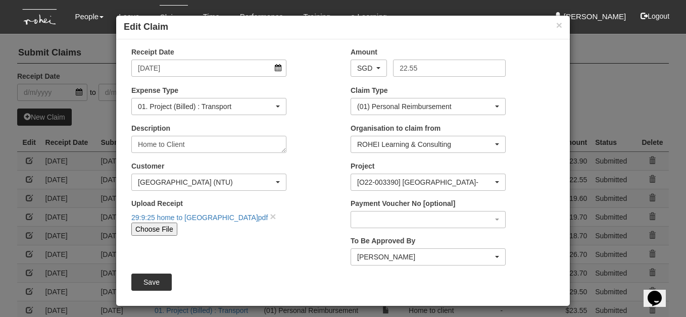
click at [31, 200] on div "× Edit Claim Receipt Date [DATE] Amount AED AFN ALL AMD ANG AOA ARS AUD AWG AZN…" at bounding box center [343, 158] width 686 height 317
select select "50"
click at [151, 283] on input "Save" at bounding box center [151, 282] width 40 height 17
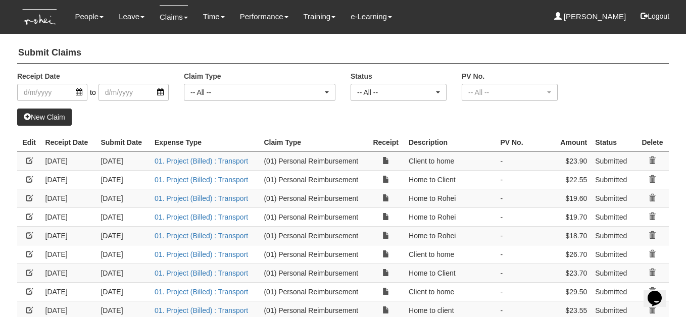
click at [30, 198] on link at bounding box center [29, 197] width 7 height 7
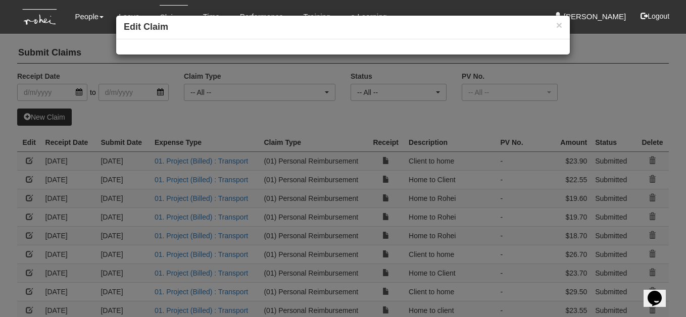
select select "50"
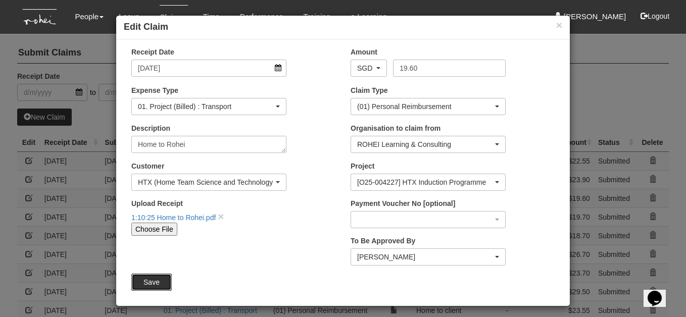
click at [159, 283] on input "Save" at bounding box center [151, 282] width 40 height 17
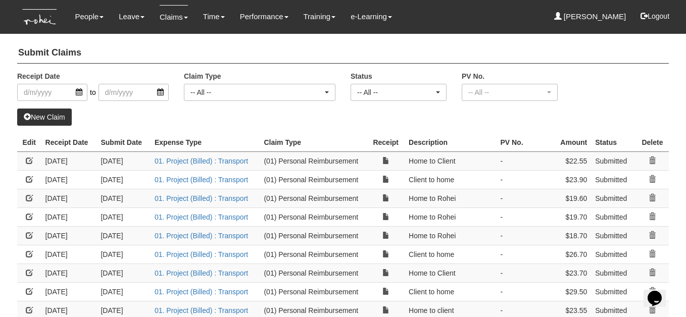
select select "50"
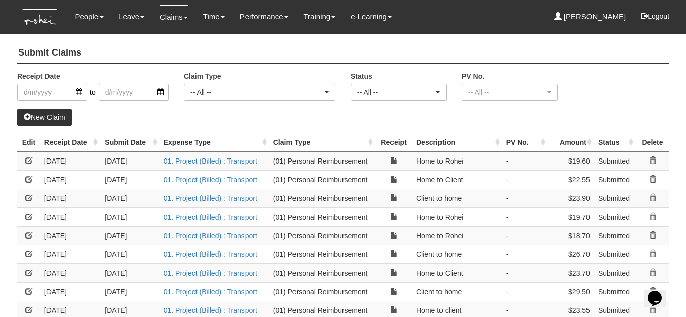
click at [63, 114] on link "New Claim" at bounding box center [44, 117] width 55 height 17
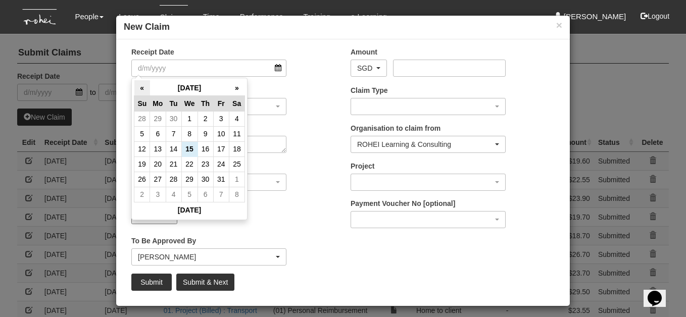
click at [141, 86] on th "«" at bounding box center [142, 88] width 16 height 16
click at [279, 68] on input "Receipt Date" at bounding box center [208, 68] width 155 height 17
click at [190, 163] on td "24" at bounding box center [189, 164] width 16 height 15
type input "[DATE]"
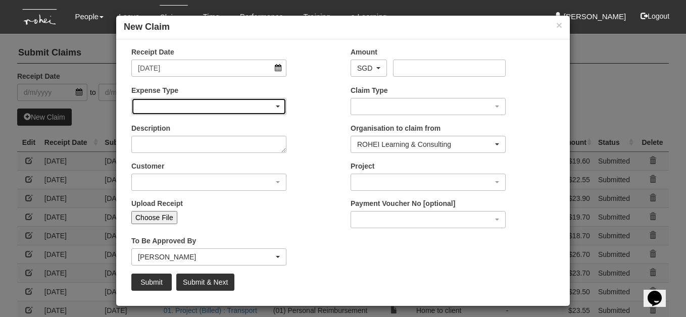
click at [277, 107] on span "button" at bounding box center [278, 107] width 4 height 2
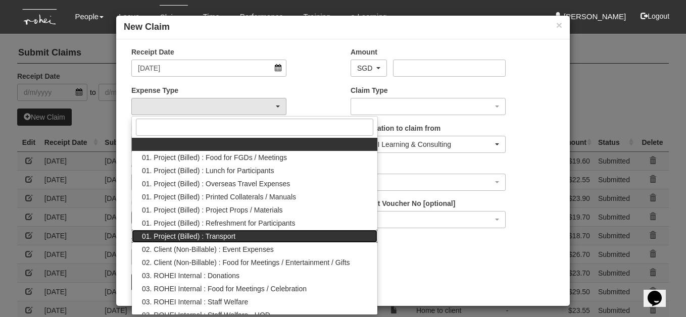
click at [236, 234] on link "01. Project (Billed) : Transport" at bounding box center [255, 236] width 246 height 13
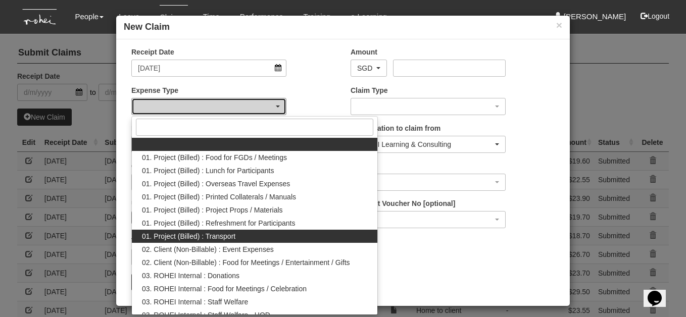
select select "135"
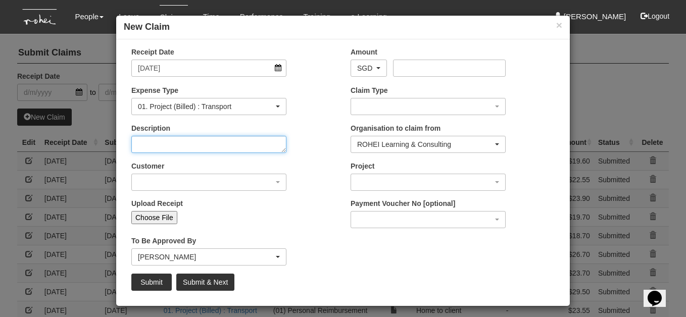
click at [273, 144] on textarea "Description" at bounding box center [208, 144] width 155 height 17
type textarea "Home to Rohei"
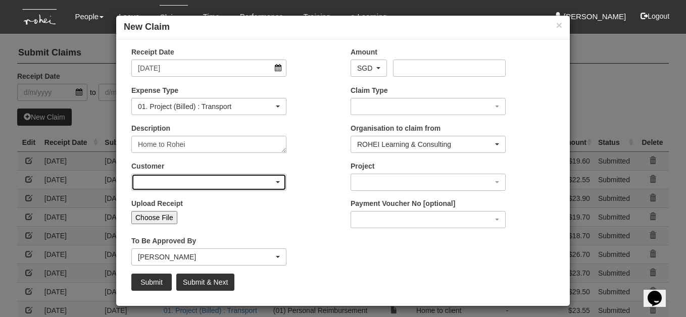
click at [277, 180] on div "button" at bounding box center [209, 182] width 154 height 16
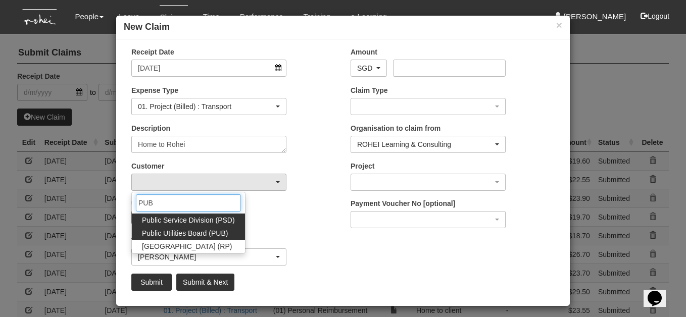
type input "PUB"
click at [220, 234] on span "Public Utilities Board (PUB)" at bounding box center [185, 233] width 86 height 10
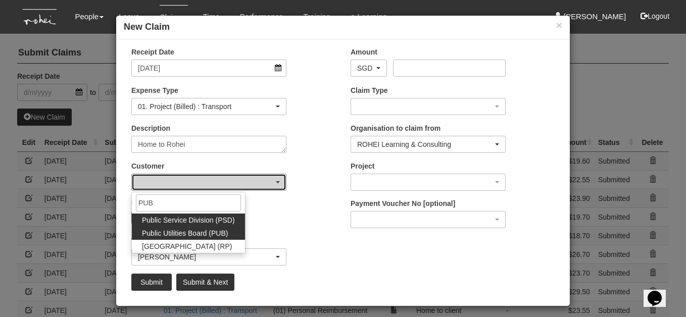
select select "155"
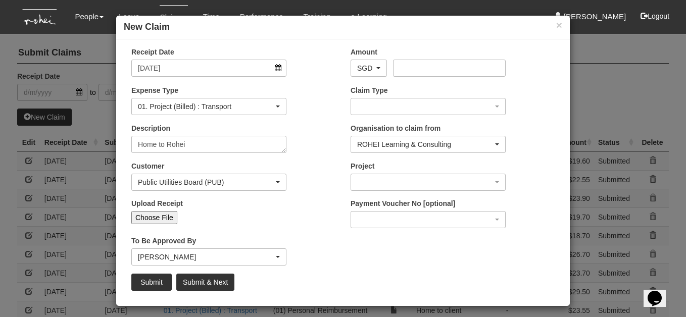
click at [166, 217] on input "Choose File" at bounding box center [154, 217] width 46 height 13
type input "C:\fakepath\24:9:25 Home to Rohei.pdf"
type input "Choose Another File"
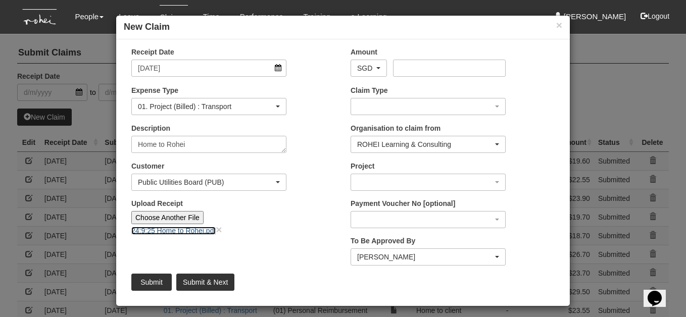
click at [214, 230] on link "24:9:25 Home to Rohei.pdf" at bounding box center [173, 231] width 84 height 8
click at [408, 66] on input "Amount" at bounding box center [449, 68] width 112 height 17
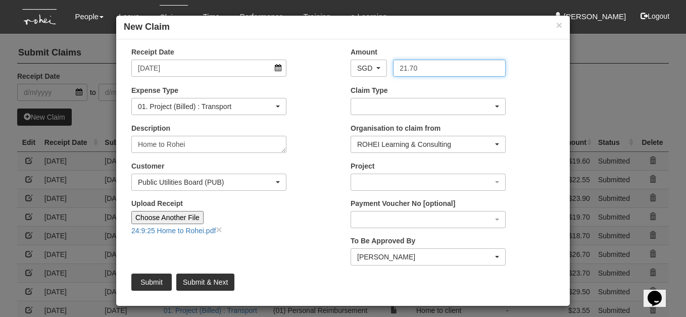
type input "21.70"
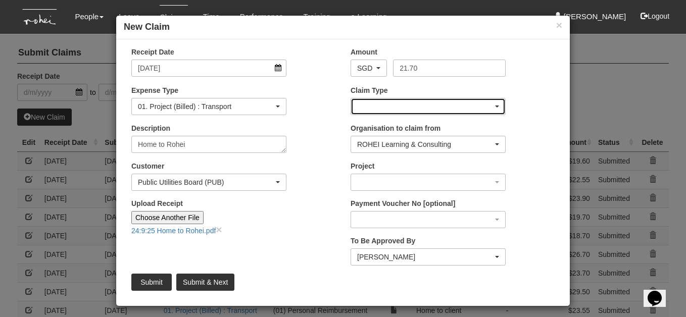
click at [478, 108] on div "button" at bounding box center [428, 107] width 154 height 16
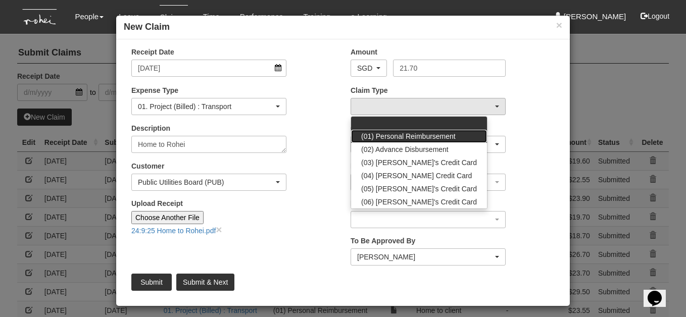
click at [458, 136] on link "(01) Personal Reimbursement" at bounding box center [419, 136] width 136 height 13
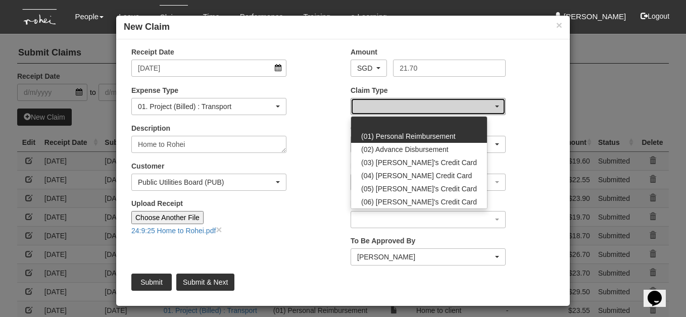
select select "14"
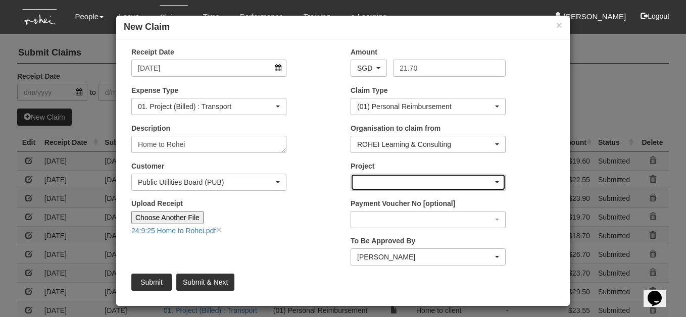
click at [500, 180] on div "button" at bounding box center [428, 182] width 154 height 16
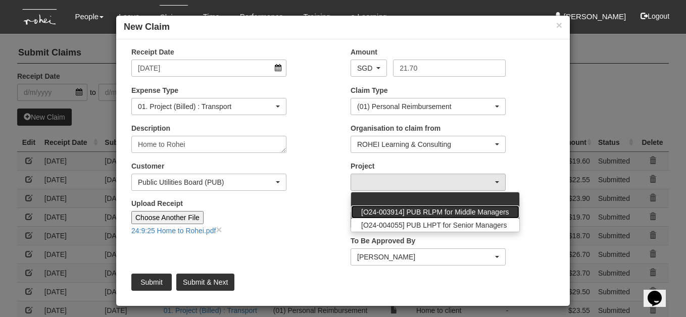
click at [498, 211] on span "[O24-003914] PUB RLPM for Middle Managers" at bounding box center [435, 212] width 148 height 10
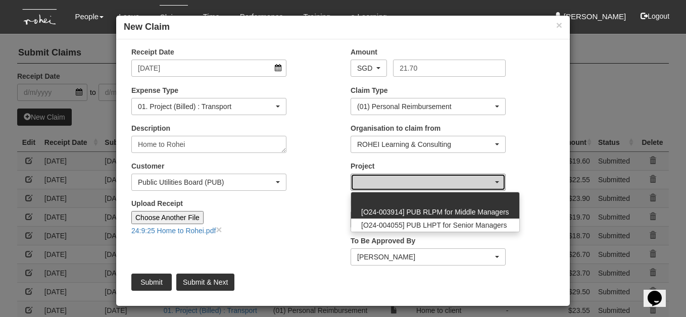
select select "2562"
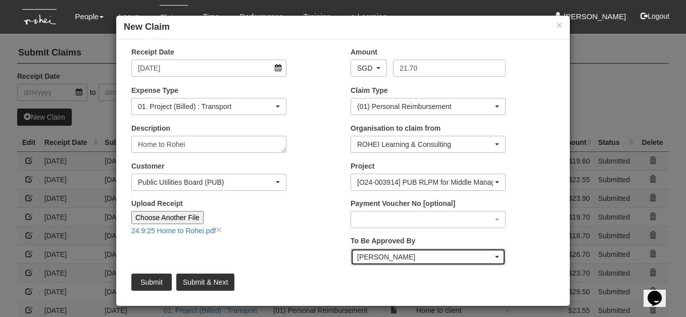
click at [498, 255] on div "[PERSON_NAME]" at bounding box center [428, 257] width 142 height 10
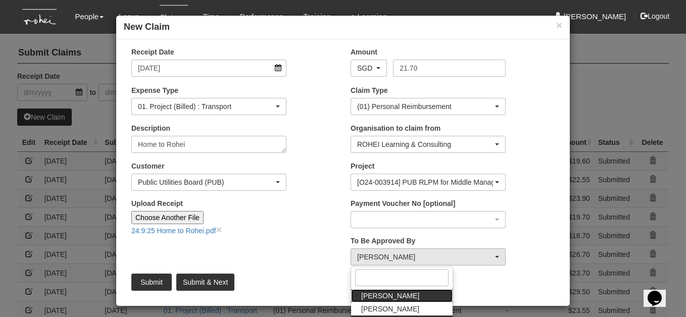
click at [409, 296] on link "[PERSON_NAME]" at bounding box center [402, 295] width 102 height 13
select select "5e225cdc-7ce9-465a-9503-99e8ed4cc44e"
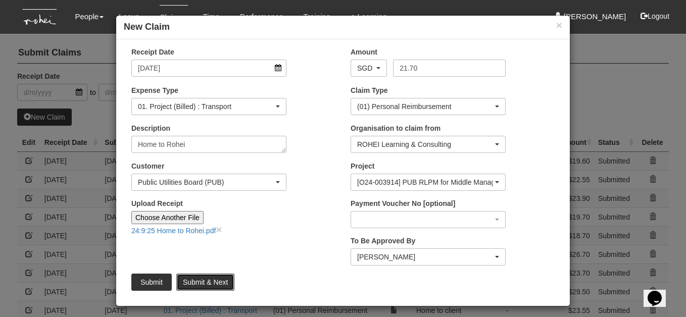
click at [202, 279] on input "Submit & Next" at bounding box center [205, 282] width 58 height 17
type input "Choose File"
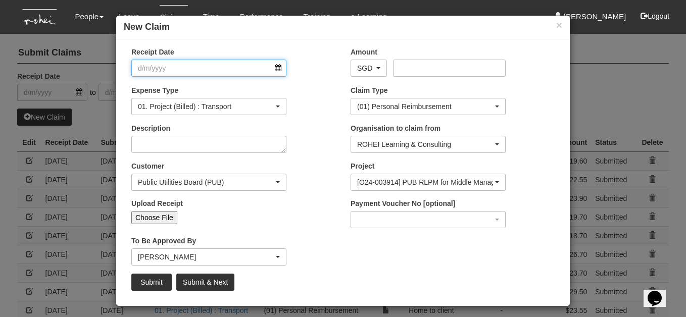
click at [279, 68] on input "Receipt Date" at bounding box center [208, 68] width 155 height 17
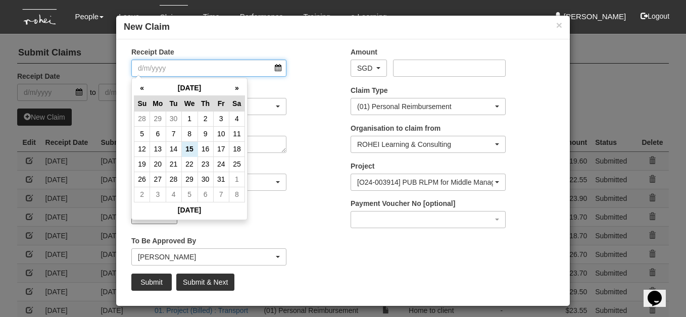
select select "50"
click at [141, 84] on th "«" at bounding box center [142, 88] width 16 height 16
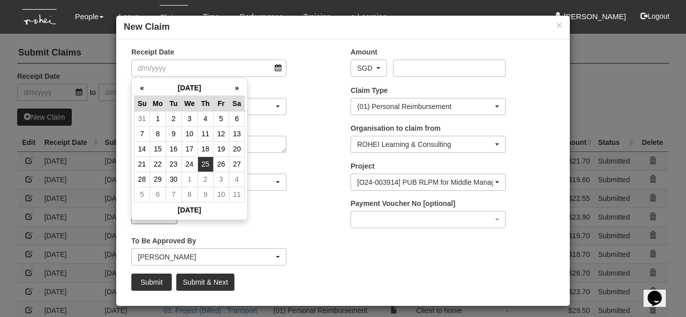
click at [210, 163] on td "25" at bounding box center [206, 164] width 16 height 15
type input "[DATE]"
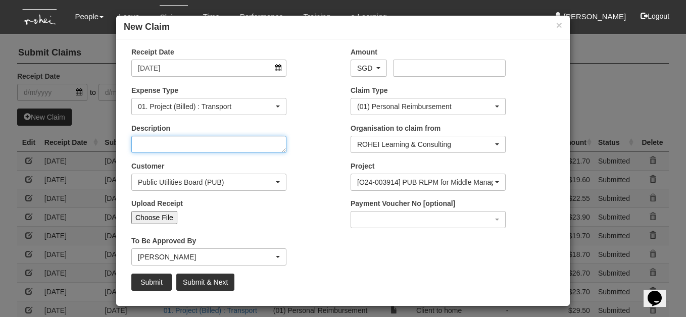
click at [276, 143] on textarea "Description" at bounding box center [208, 144] width 155 height 17
type textarea "Home to Rohei"
click at [168, 216] on input "Choose File" at bounding box center [154, 217] width 46 height 13
type input "C:\fakepath\25:9:25 Home to Rohei.pdf"
type input "Choose Another File"
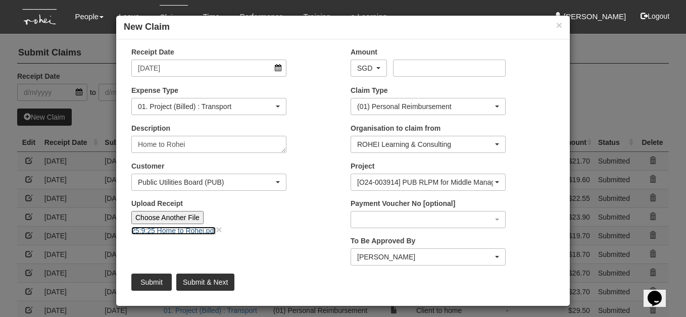
click at [198, 229] on link "25:9:25 Home to Rohei.pdf" at bounding box center [173, 231] width 84 height 8
click at [401, 70] on input "Amount" at bounding box center [449, 68] width 112 height 17
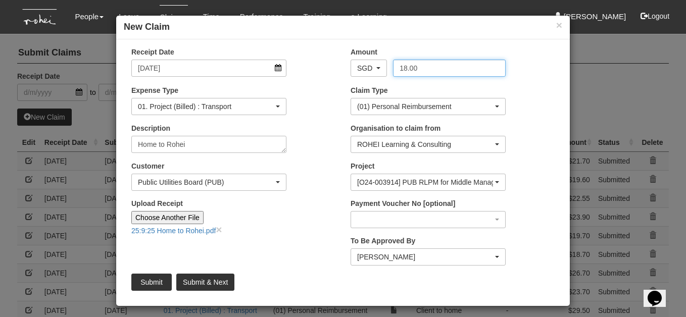
type input "18.00"
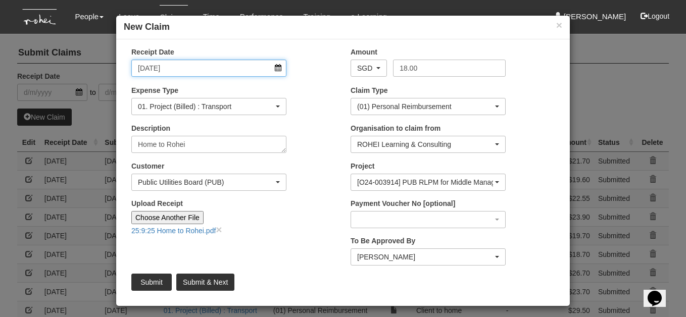
click at [280, 65] on input "[DATE]" at bounding box center [208, 68] width 155 height 17
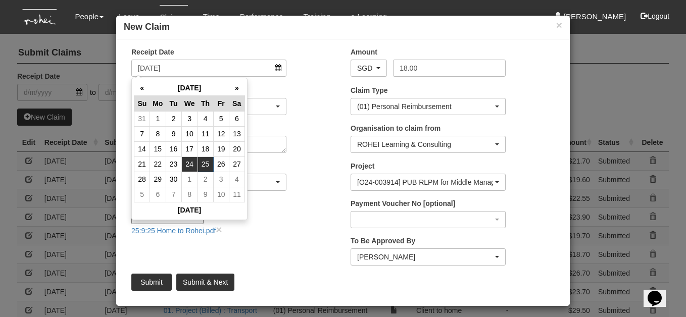
click at [193, 164] on td "24" at bounding box center [189, 164] width 16 height 15
type input "[DATE]"
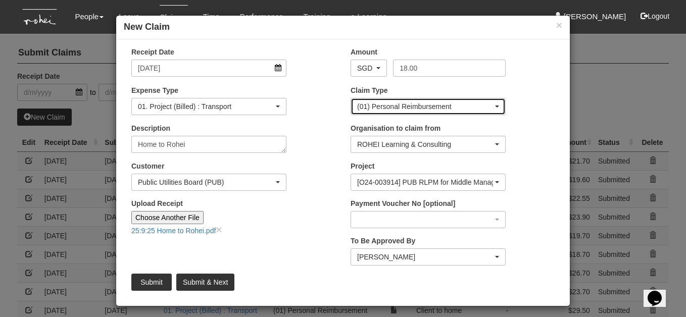
click at [399, 110] on div "(01) Personal Reimbursement" at bounding box center [425, 107] width 136 height 10
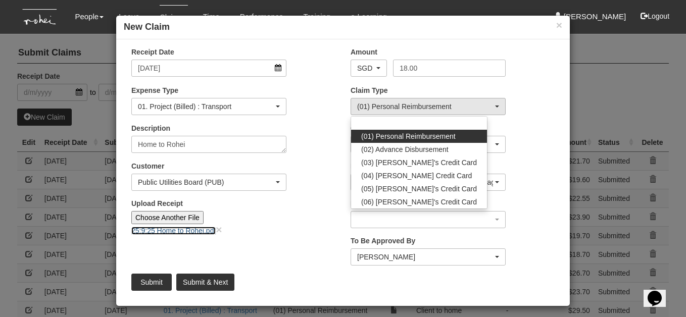
click at [202, 229] on link "25:9:25 Home to Rohei.pdf" at bounding box center [173, 231] width 84 height 8
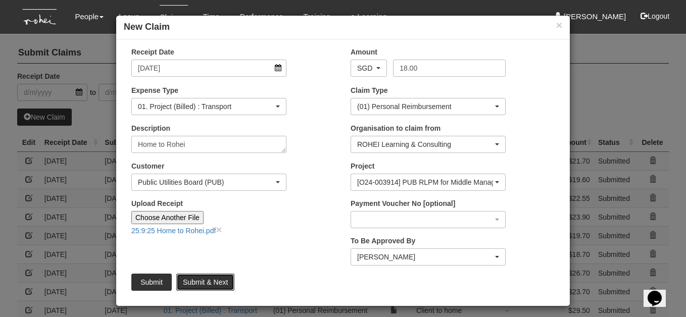
click at [191, 283] on input "Submit & Next" at bounding box center [205, 282] width 58 height 17
type input "Choose File"
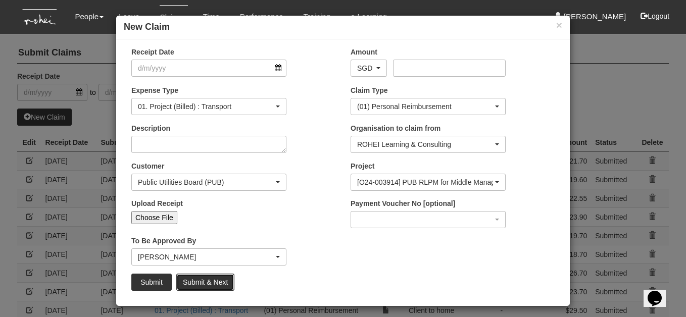
select select "50"
click at [154, 281] on input "Submit" at bounding box center [151, 282] width 40 height 17
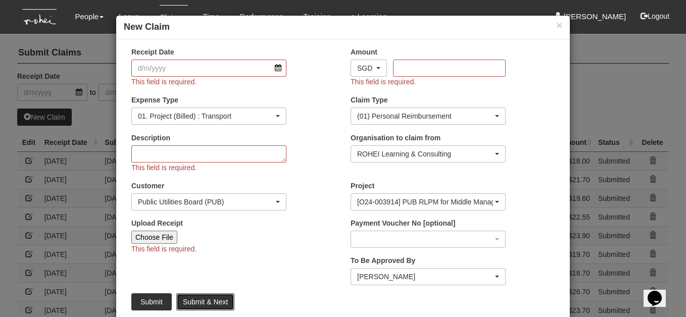
click at [204, 298] on input "Submit & Next" at bounding box center [205, 302] width 58 height 17
click at [57, 116] on div "× New Claim Receipt Date This field is required. Amount AED AFN ALL AMD ANG AOA…" at bounding box center [343, 158] width 686 height 317
click at [155, 306] on input "Submit" at bounding box center [151, 302] width 40 height 17
click at [70, 183] on div "× New Claim Receipt Date This field is required. Amount AED AFN ALL AMD ANG AOA…" at bounding box center [343, 158] width 686 height 317
click at [560, 24] on button "×" at bounding box center [559, 25] width 6 height 11
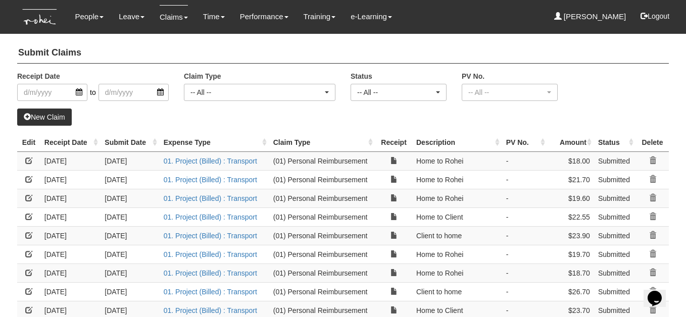
click at [28, 179] on link at bounding box center [28, 179] width 7 height 7
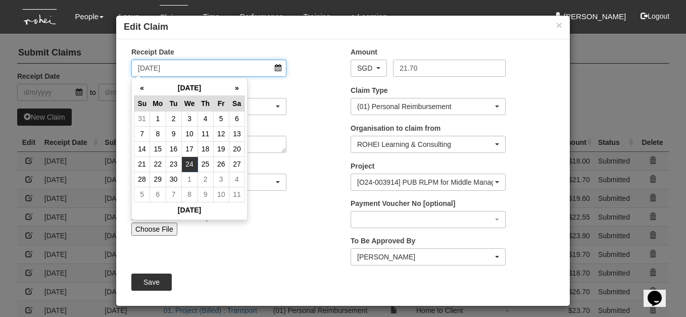
click at [278, 69] on input "[DATE]" at bounding box center [208, 68] width 155 height 17
click at [209, 163] on td "25" at bounding box center [206, 164] width 16 height 15
type input "[DATE]"
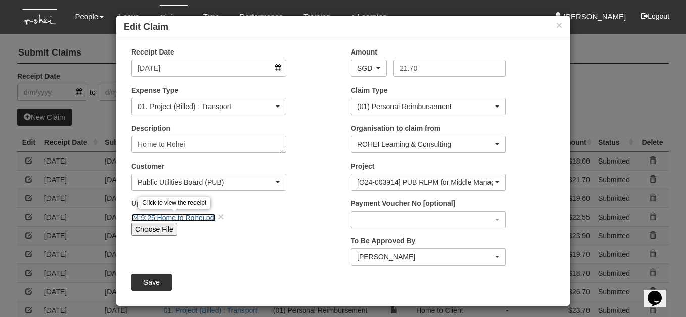
click at [187, 217] on link "24:9:25 Home to Rohei.pdf" at bounding box center [173, 218] width 84 height 8
click at [158, 279] on input "Save" at bounding box center [151, 282] width 40 height 17
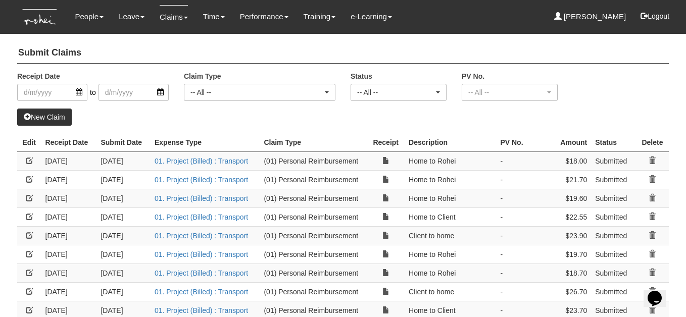
select select "50"
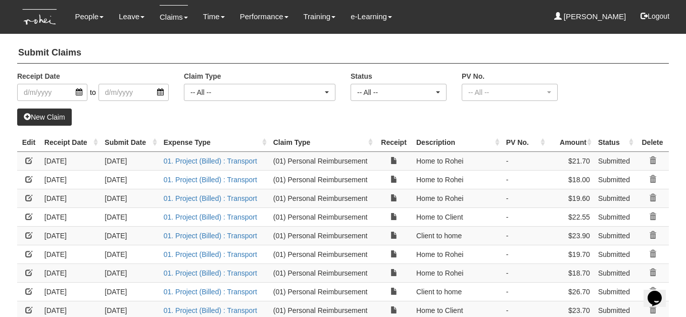
click at [30, 179] on link at bounding box center [28, 179] width 7 height 7
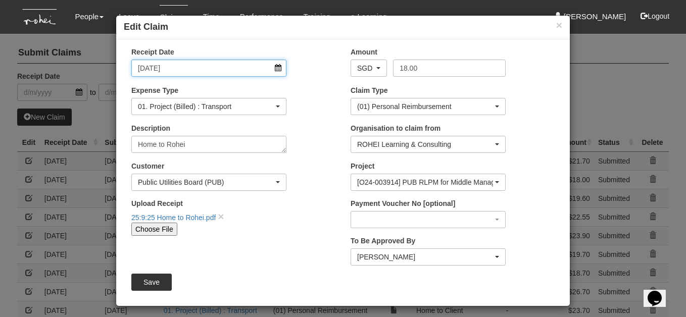
click at [279, 69] on input "[DATE]" at bounding box center [208, 68] width 155 height 17
click at [309, 123] on div "Description Home to Rohei" at bounding box center [233, 141] width 219 height 37
click at [158, 281] on input "Save" at bounding box center [151, 282] width 40 height 17
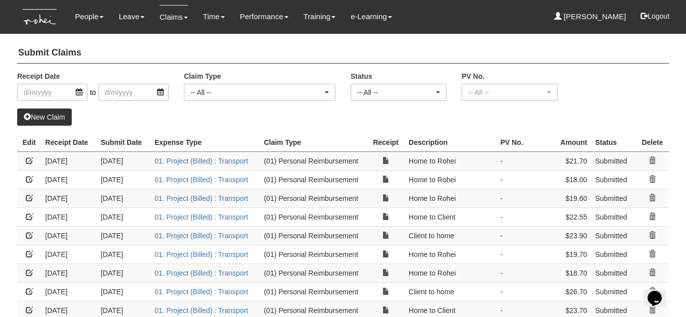
select select "50"
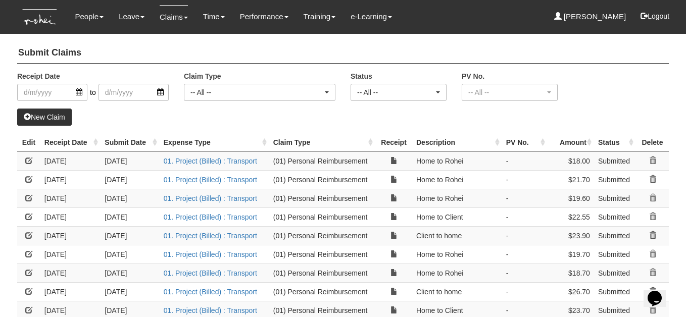
click at [56, 115] on link "New Claim" at bounding box center [44, 117] width 55 height 17
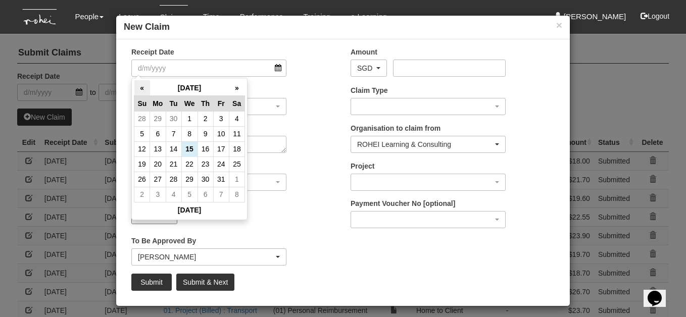
click at [142, 83] on th "«" at bounding box center [142, 88] width 16 height 16
click at [238, 88] on th "»" at bounding box center [237, 88] width 16 height 16
click at [204, 151] on td "18" at bounding box center [206, 148] width 16 height 15
type input "[DATE]"
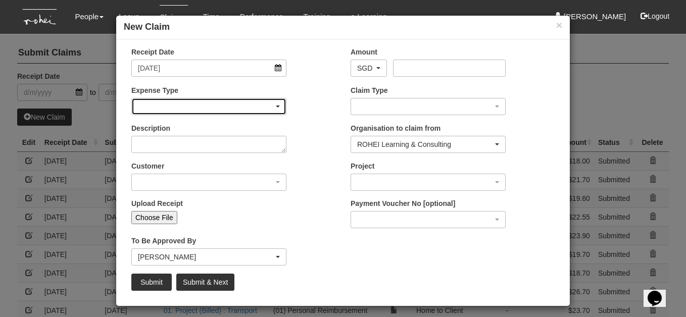
click at [239, 107] on div "button" at bounding box center [209, 107] width 154 height 16
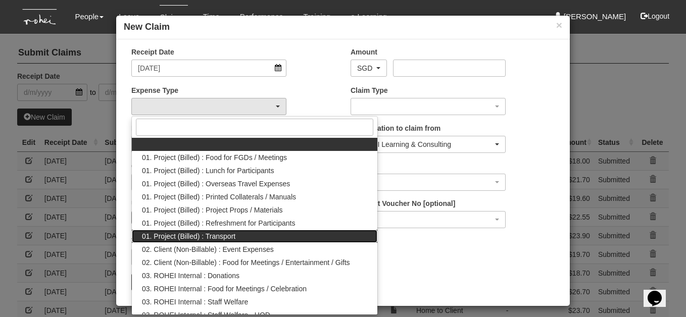
click at [231, 235] on span "01. Project (Billed) : Transport" at bounding box center [188, 236] width 93 height 10
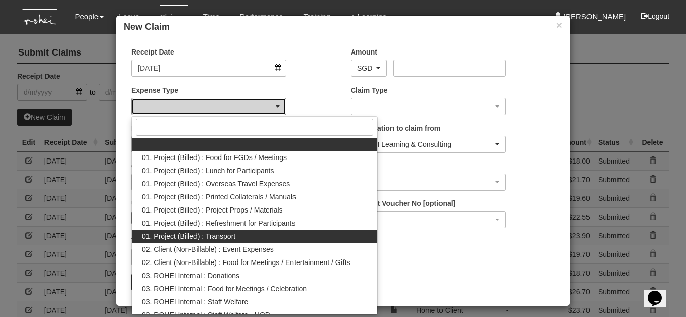
select select "135"
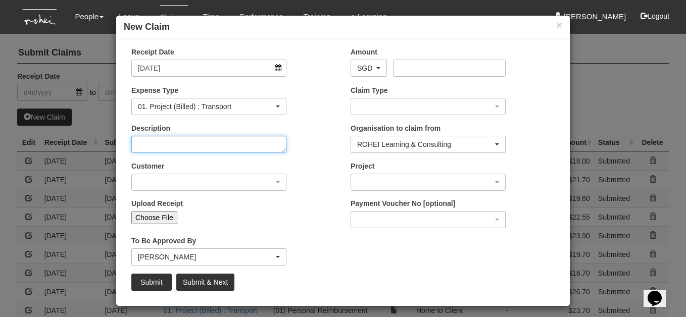
click at [242, 140] on textarea "Description" at bounding box center [208, 144] width 155 height 17
drag, startPoint x: 265, startPoint y: 140, endPoint x: 139, endPoint y: 137, distance: 125.3
click at [139, 137] on textarea "RCL" at bounding box center [208, 144] width 155 height 17
type textarea "Home to Rohei"
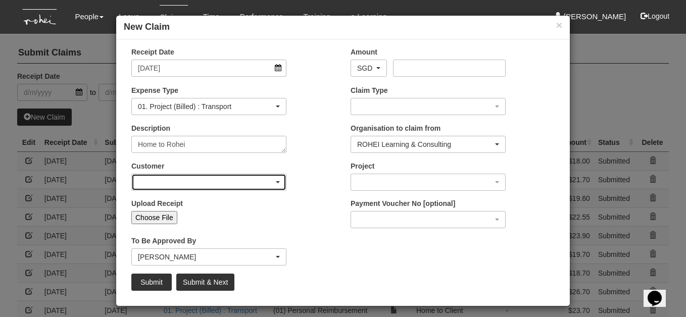
click at [277, 184] on div "button" at bounding box center [209, 182] width 154 height 16
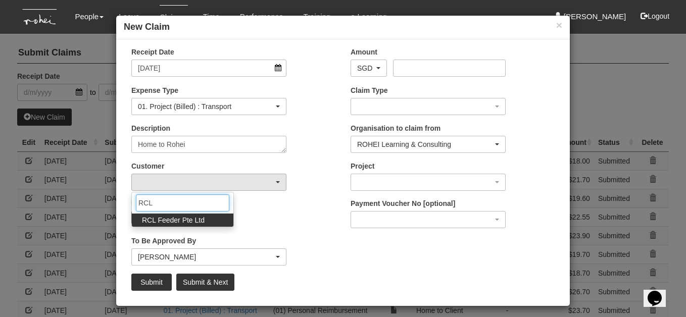
type input "RCL"
click at [203, 221] on link "RCL Feeder Pte Ltd" at bounding box center [183, 220] width 102 height 13
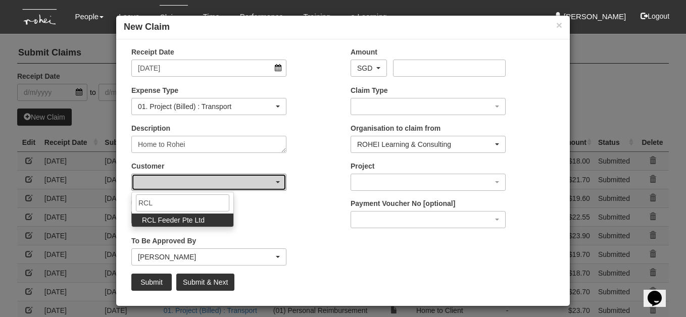
select select "516"
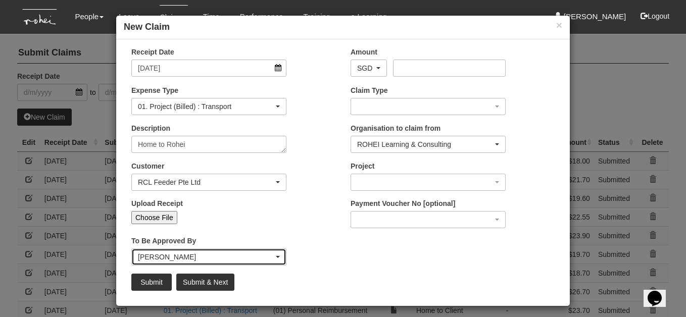
click at [278, 256] on span "button" at bounding box center [278, 257] width 4 height 2
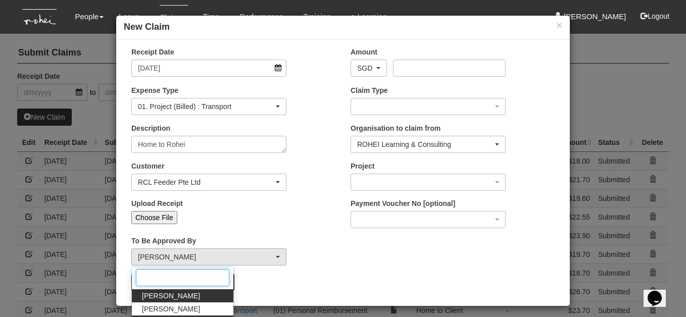
scroll to position [12, 0]
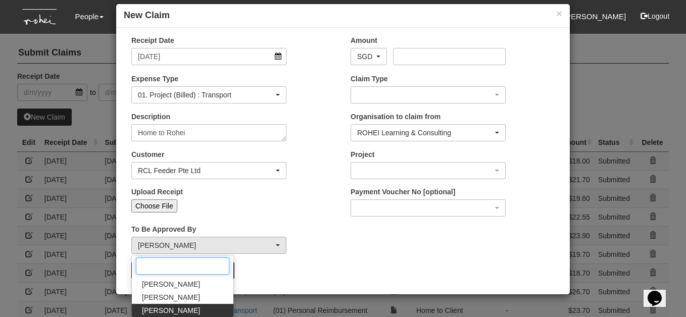
click at [190, 261] on input "Search" at bounding box center [182, 266] width 93 height 17
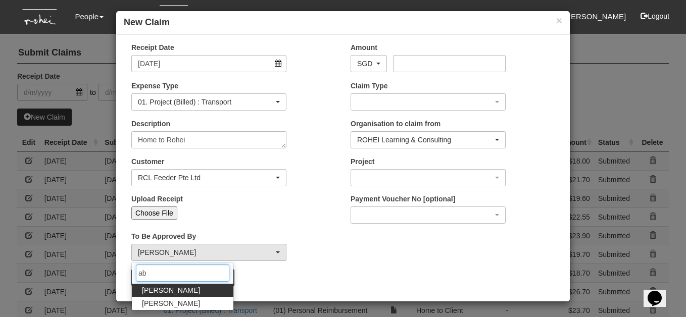
scroll to position [4, 0]
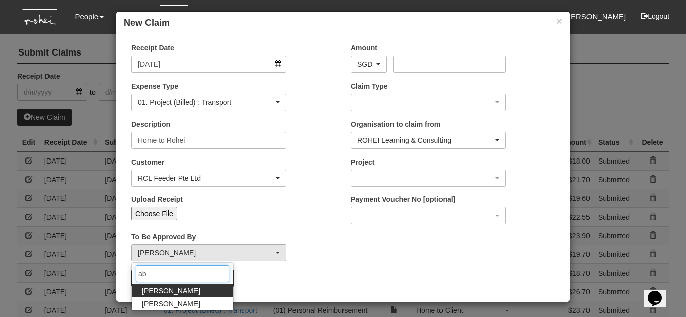
type input "ab"
click at [163, 291] on span "[PERSON_NAME]" at bounding box center [171, 291] width 58 height 10
select select "bab5243c-beed-41fc-b362-49a7e6e66dc1"
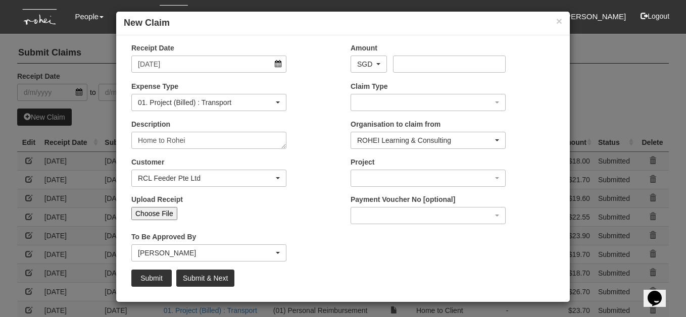
click at [163, 211] on input "Choose File" at bounding box center [154, 213] width 46 height 13
click at [156, 214] on input "Choose File" at bounding box center [154, 213] width 46 height 13
type input "C:\fakepath\:9:25 Home to Rohei.pdf"
type input "Choose Another File"
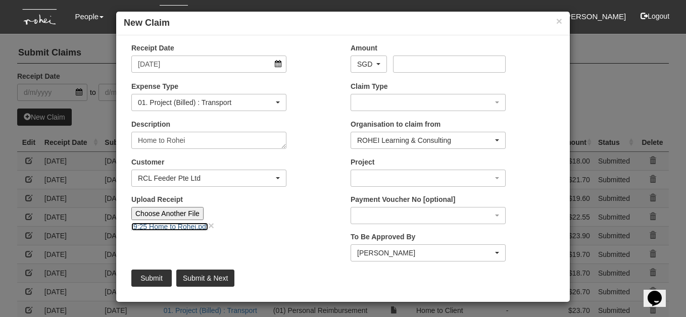
click at [172, 227] on link ":9:25 Home to Rohei.pdf" at bounding box center [169, 227] width 77 height 8
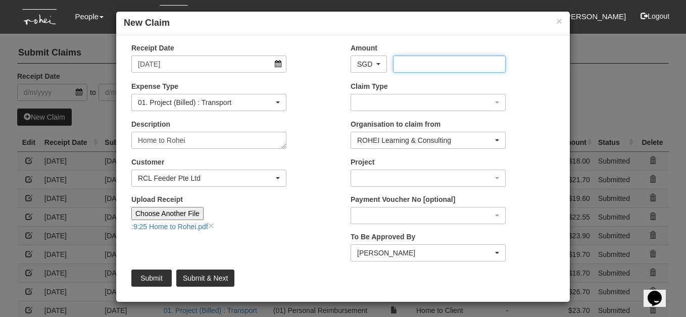
click at [410, 64] on input "Amount" at bounding box center [449, 64] width 112 height 17
type input "16.80"
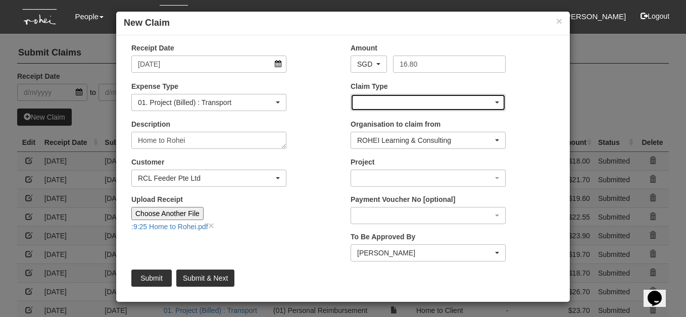
click at [501, 102] on div "button" at bounding box center [428, 102] width 154 height 16
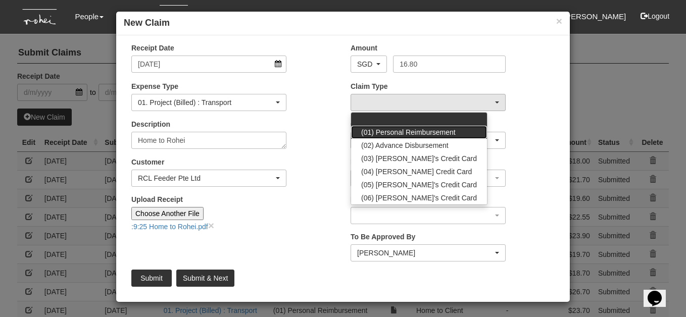
click at [458, 130] on link "(01) Personal Reimbursement" at bounding box center [419, 132] width 136 height 13
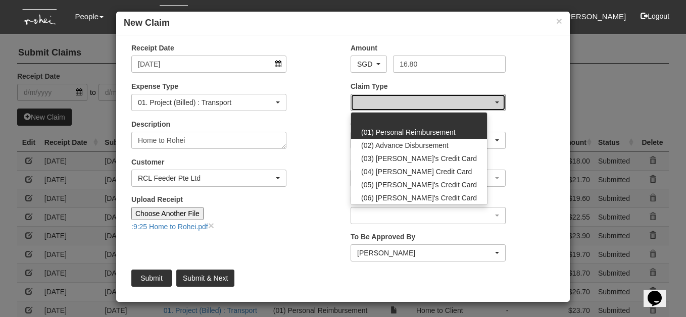
select select "14"
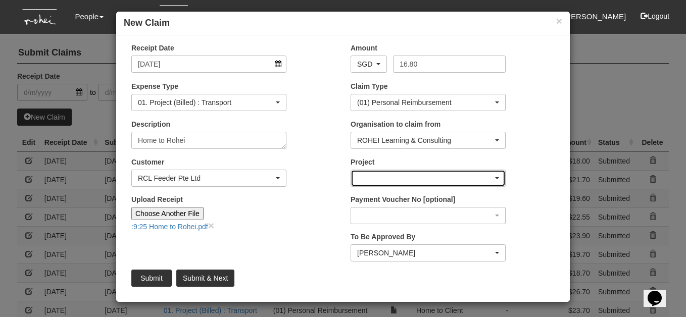
click at [498, 178] on span "button" at bounding box center [497, 178] width 4 height 2
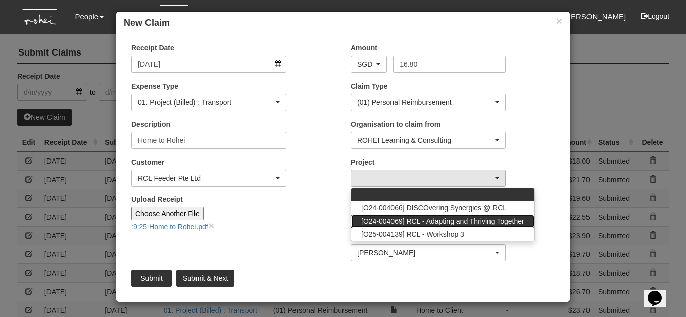
click at [482, 220] on span "[O24-004069] RCL - Adapting and Thriving Together" at bounding box center [442, 221] width 163 height 10
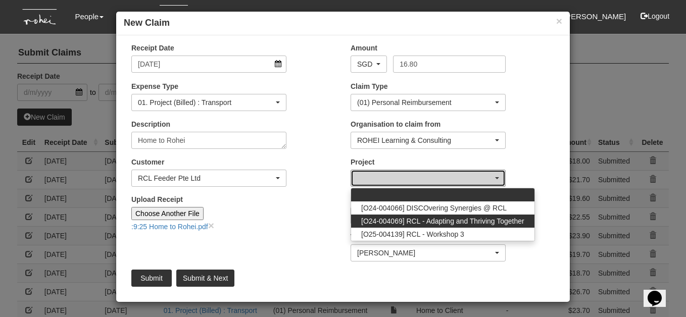
select select "2709"
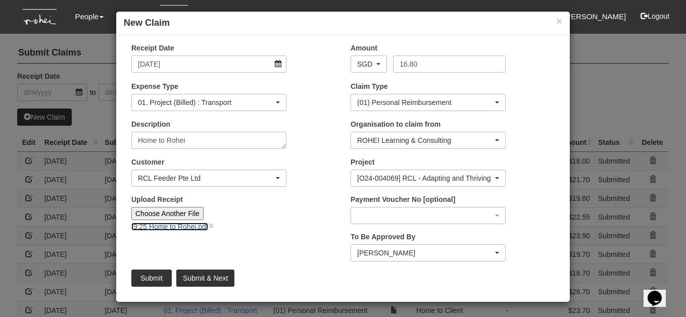
click at [204, 224] on link ":9:25 Home to Rohei.pdf" at bounding box center [169, 227] width 77 height 8
click at [212, 223] on link "×" at bounding box center [211, 226] width 6 height 12
type input "Choose File"
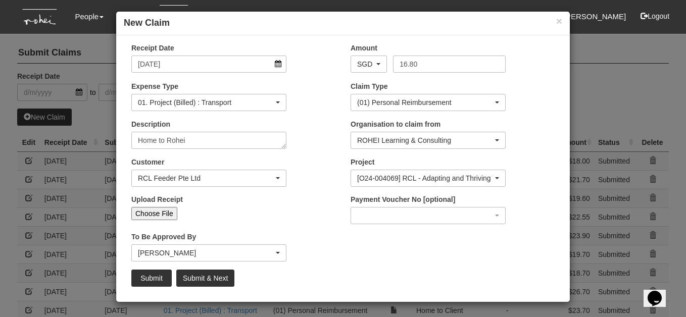
click at [167, 212] on input "Choose File" at bounding box center [154, 213] width 46 height 13
type input "C:\fakepath\18:9:26 Home to Rohei.pdf"
type input "Choose Another File"
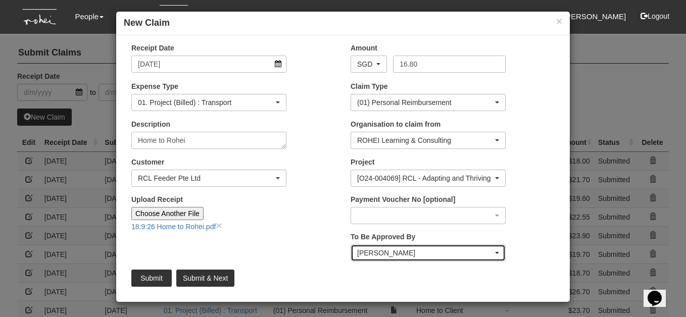
click at [497, 253] on span "button" at bounding box center [497, 253] width 4 height 2
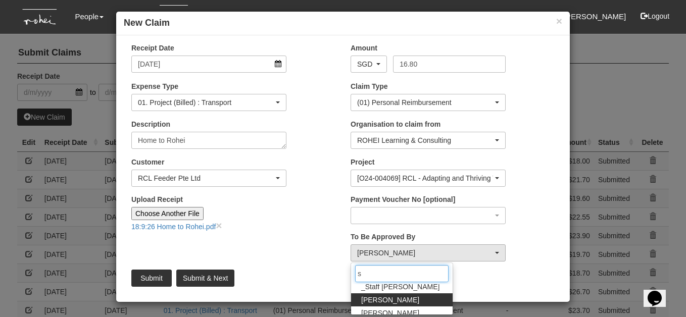
scroll to position [0, 0]
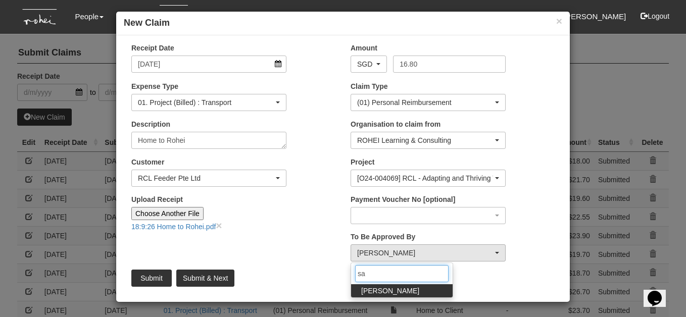
type input "sa"
click at [426, 289] on link "[PERSON_NAME]" at bounding box center [402, 290] width 102 height 13
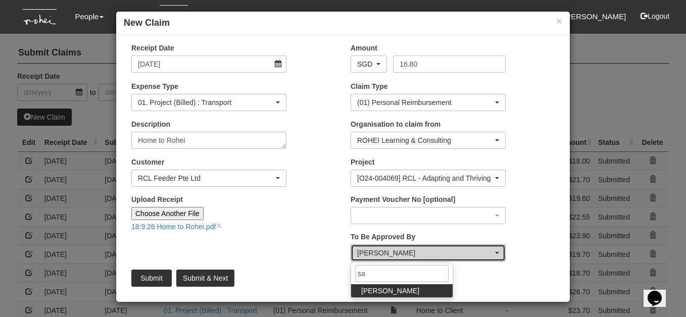
select select "5e225cdc-7ce9-465a-9503-99e8ed4cc44e"
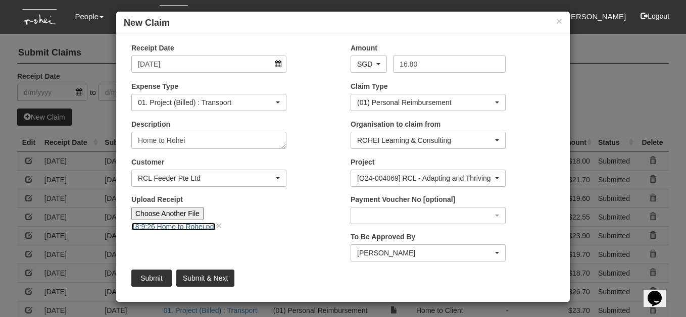
click at [201, 226] on link "18:9:26 Home to Rohei.pdf" at bounding box center [173, 227] width 84 height 8
click at [204, 275] on input "Submit & Next" at bounding box center [205, 278] width 58 height 17
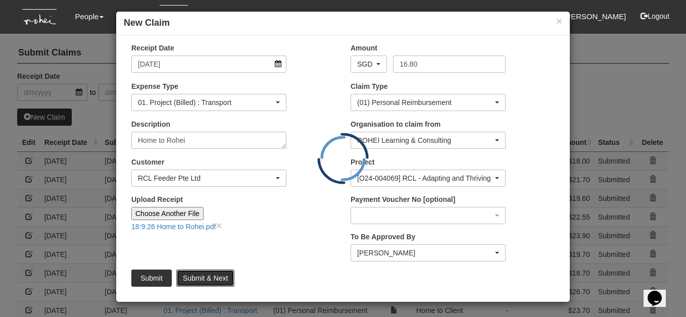
type input "Choose File"
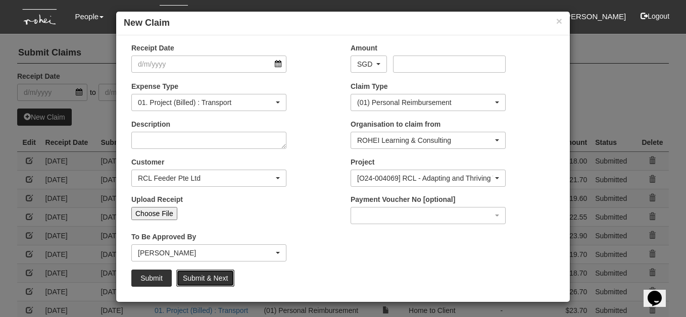
select select "50"
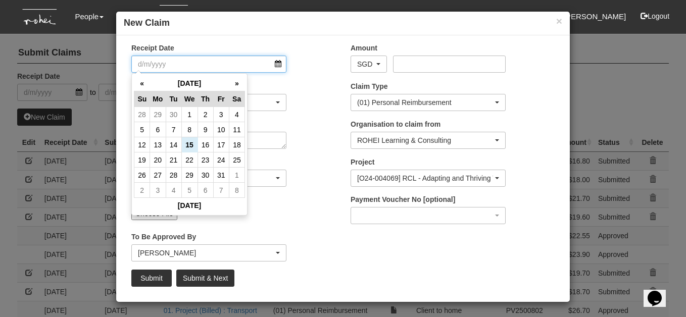
click at [278, 63] on input "Receipt Date" at bounding box center [208, 64] width 155 height 17
click at [143, 80] on th "«" at bounding box center [142, 84] width 16 height 16
click at [172, 145] on td "16" at bounding box center [174, 144] width 16 height 15
type input "[DATE]"
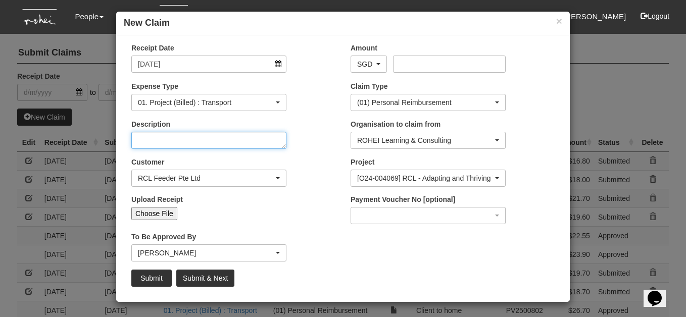
click at [219, 137] on textarea "Description" at bounding box center [208, 140] width 155 height 17
type textarea "C"
type textarea "Home to Client"
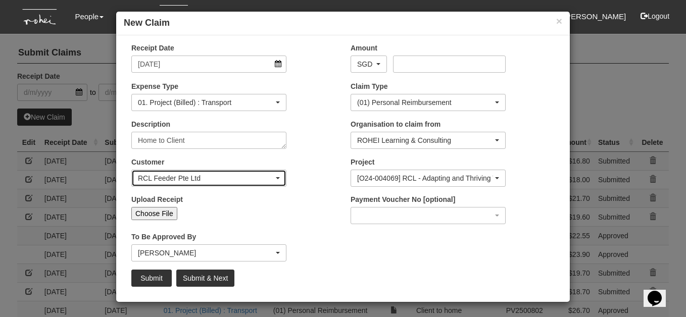
click at [278, 179] on div "RCL Feeder Pte Ltd" at bounding box center [209, 178] width 142 height 10
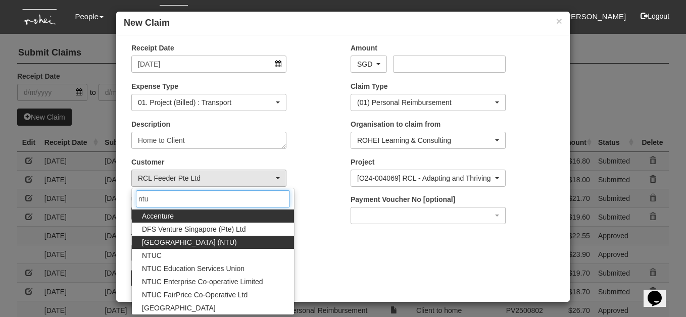
type input "ntu"
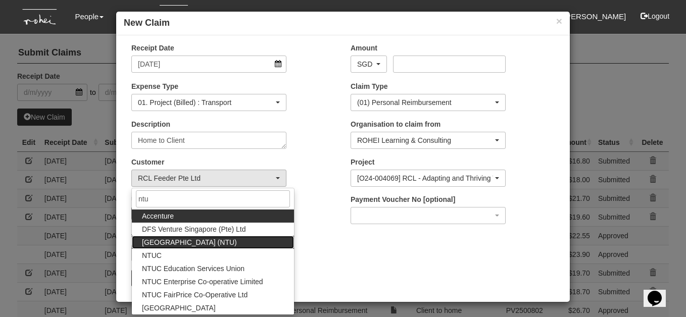
click at [222, 245] on span "[GEOGRAPHIC_DATA] (NTU)" at bounding box center [189, 242] width 95 height 10
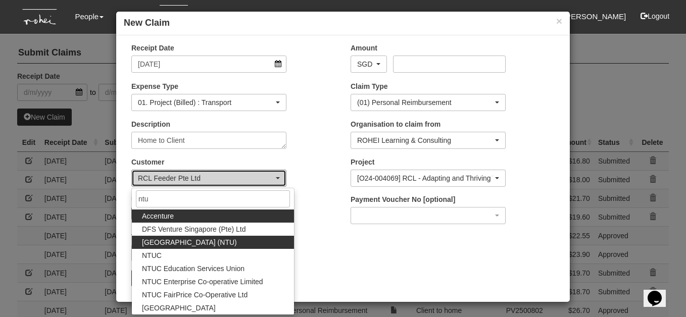
select select "59"
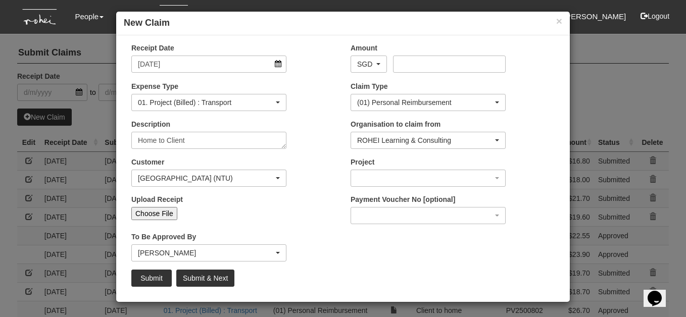
click at [168, 211] on input "Choose File" at bounding box center [154, 213] width 46 height 13
type input "C:\fakepath\16:9:25 Home to NTU.pdf"
type input "Choose Another File"
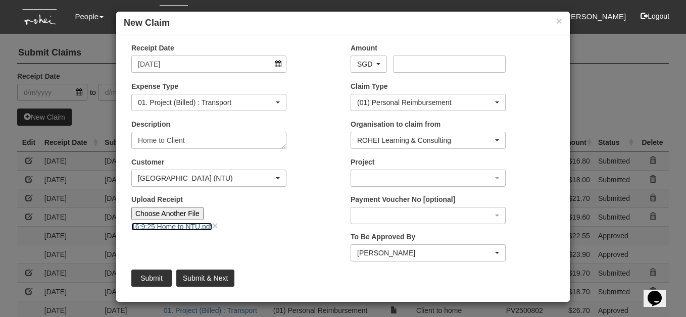
click at [208, 225] on link "16:9:25 Home to NTU.pdf" at bounding box center [171, 227] width 81 height 8
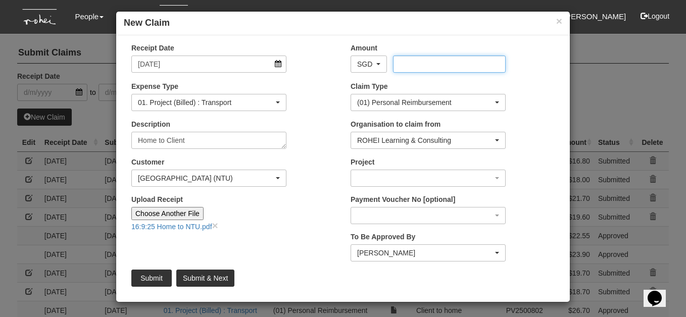
click at [396, 62] on input "Amount" at bounding box center [449, 64] width 112 height 17
type input "23.77"
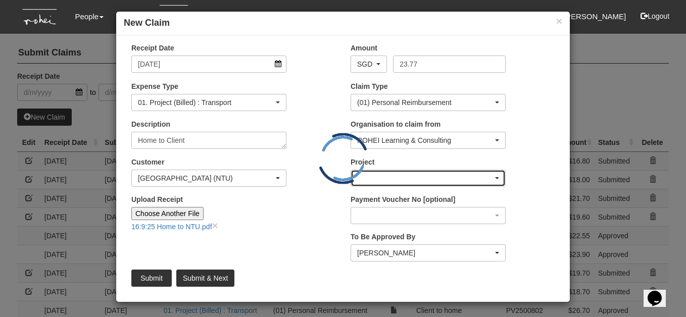
click at [497, 179] on div "button" at bounding box center [428, 178] width 154 height 16
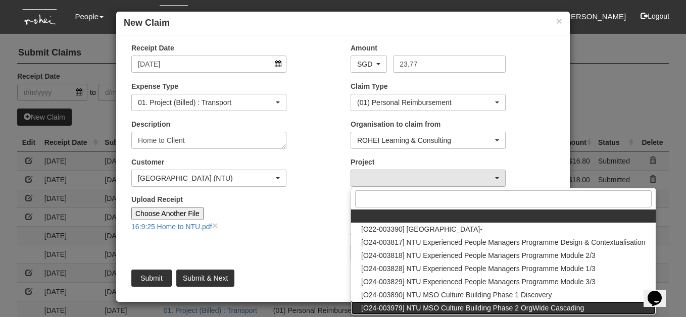
click at [494, 305] on span "[O24-003979] NTU MSO Culture Building Phase 2 OrgWide Cascading" at bounding box center [472, 308] width 223 height 10
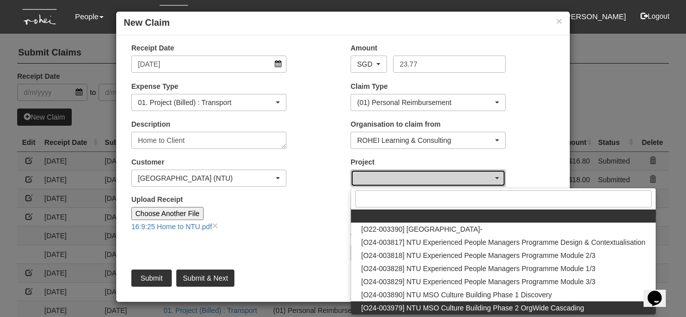
select select "2613"
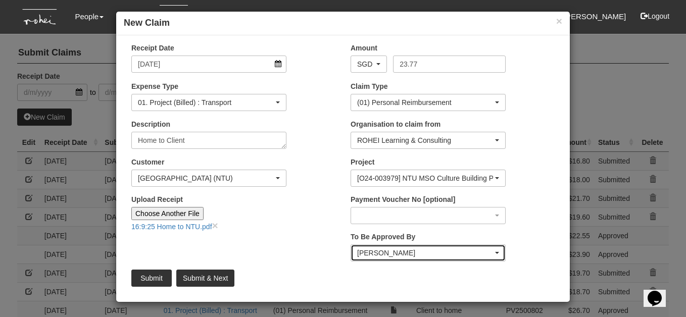
click at [500, 251] on div "[PERSON_NAME]" at bounding box center [428, 253] width 154 height 16
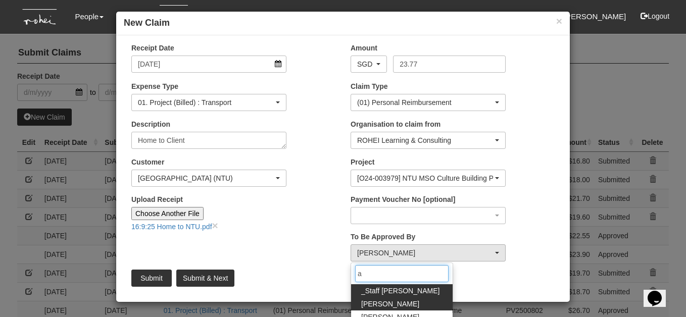
type input "a"
click at [401, 308] on link "[PERSON_NAME]" at bounding box center [402, 304] width 102 height 13
select select "bab5243c-beed-41fc-b362-49a7e6e66dc1"
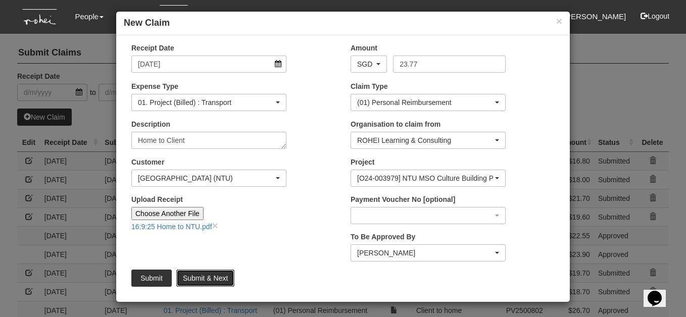
click at [209, 280] on input "Submit & Next" at bounding box center [205, 278] width 58 height 17
type input "Choose File"
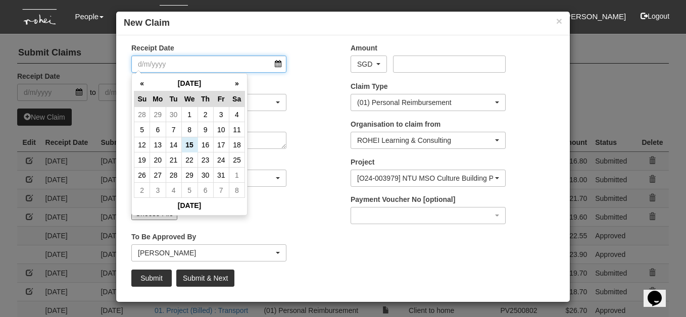
click at [280, 64] on input "Receipt Date" at bounding box center [208, 64] width 155 height 17
click at [142, 81] on th "«" at bounding box center [142, 84] width 16 height 16
select select "50"
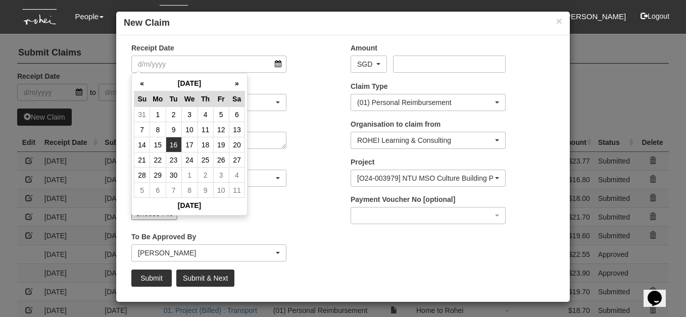
click at [174, 144] on td "16" at bounding box center [174, 144] width 16 height 15
type input "[DATE]"
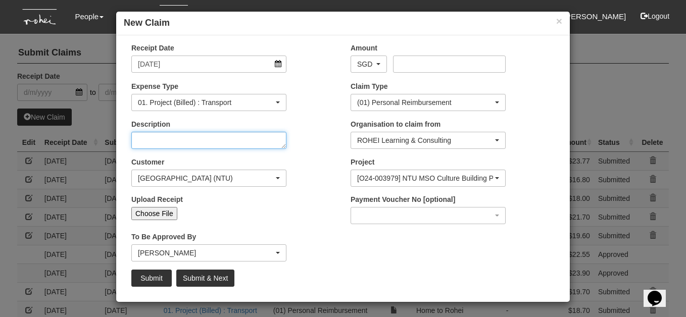
click at [174, 144] on textarea "Description" at bounding box center [208, 140] width 155 height 17
type textarea "Client to home"
click at [154, 211] on input "Choose File" at bounding box center [154, 213] width 46 height 13
type input "C:\fakepath\16:9:25 NTU to home.pdf"
type input "Choose Another File"
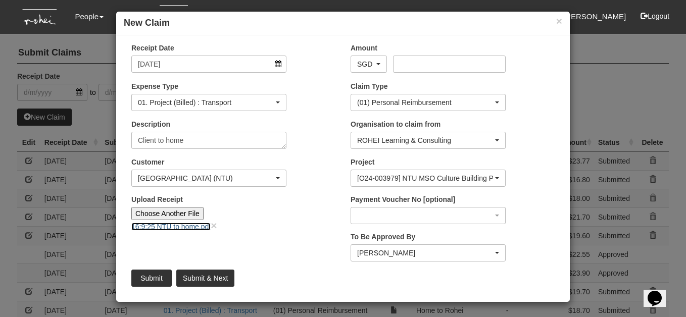
click at [201, 225] on link "16:9:25 NTU to home.pdf" at bounding box center [170, 227] width 79 height 8
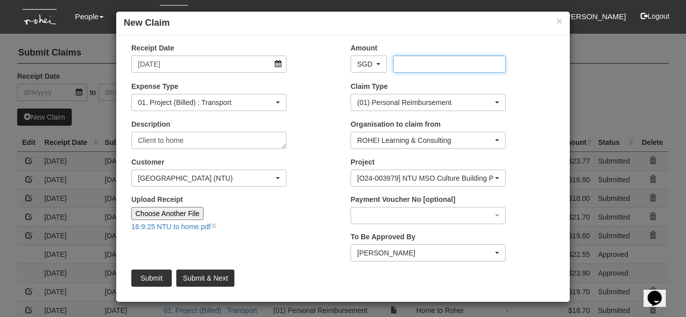
click at [400, 62] on input "Amount" at bounding box center [449, 64] width 112 height 17
type input "19.20"
click at [206, 279] on input "Submit & Next" at bounding box center [205, 278] width 58 height 17
type input "Choose File"
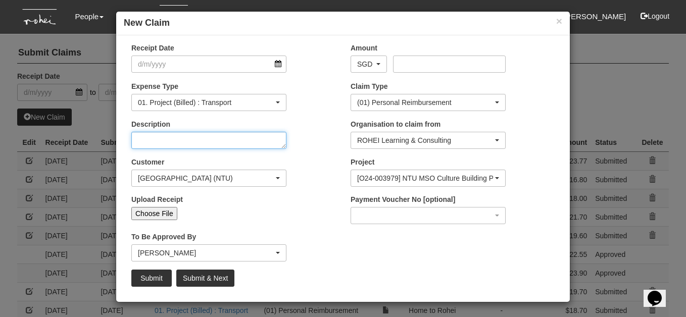
click at [268, 140] on textarea "Description" at bounding box center [208, 140] width 155 height 17
type textarea "Hom"
select select "50"
type textarea "Home to Client"
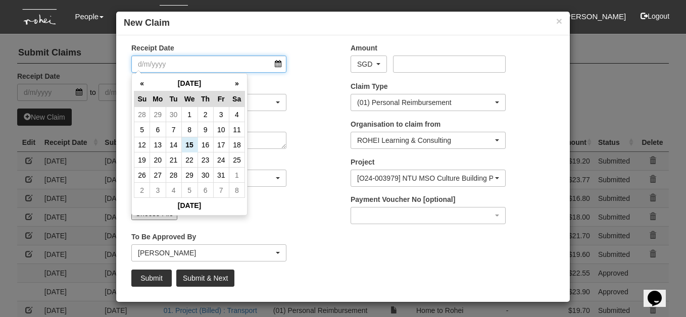
click at [280, 66] on input "Receipt Date" at bounding box center [208, 64] width 155 height 17
click at [142, 82] on th "«" at bounding box center [142, 84] width 16 height 16
click at [158, 143] on td "15" at bounding box center [158, 144] width 16 height 15
type input "[DATE]"
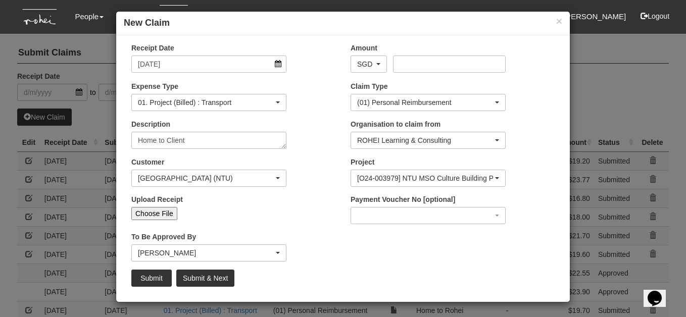
click at [169, 213] on input "Choose File" at bounding box center [154, 213] width 46 height 13
type input "C:\fakepath\15:9:25 Home to NTU.pdf"
type input "Choose Another File"
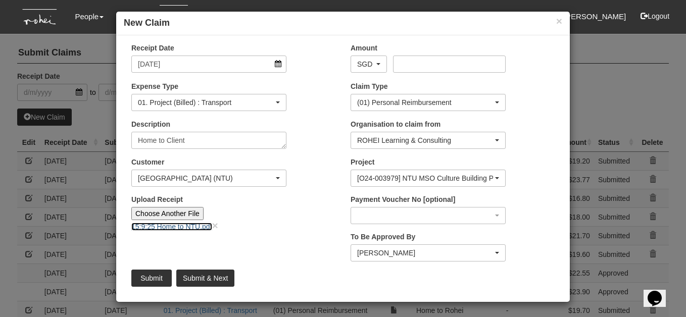
click at [183, 226] on link "15:9:25 Home to NTU.pdf" at bounding box center [171, 227] width 81 height 8
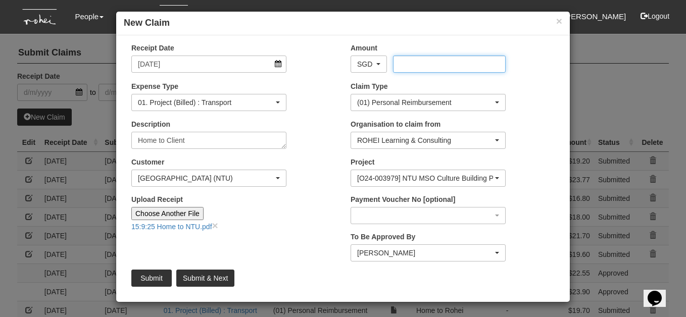
click at [403, 57] on input "Amount" at bounding box center [449, 64] width 112 height 17
type input "31.50"
click at [207, 277] on input "Submit & Next" at bounding box center [205, 278] width 58 height 17
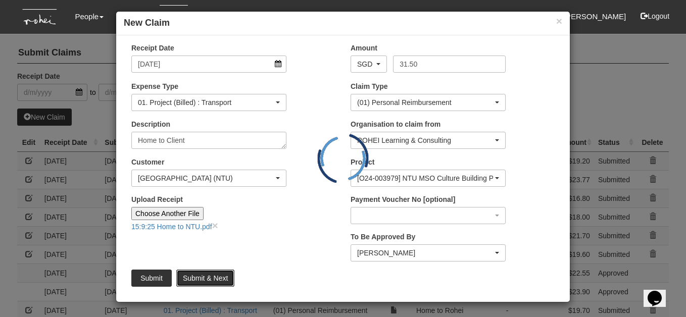
type input "Choose File"
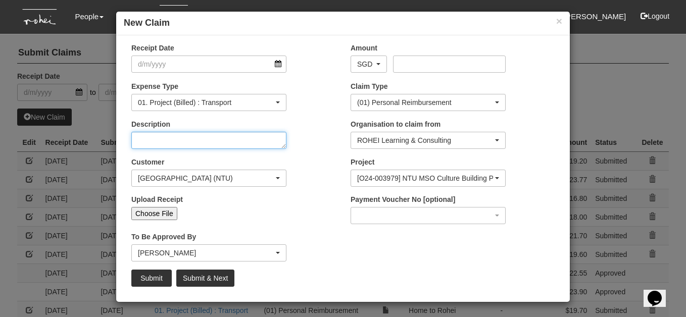
click at [267, 138] on textarea "Description" at bounding box center [208, 140] width 155 height 17
type textarea "Cl"
select select "50"
type textarea "Client to home"
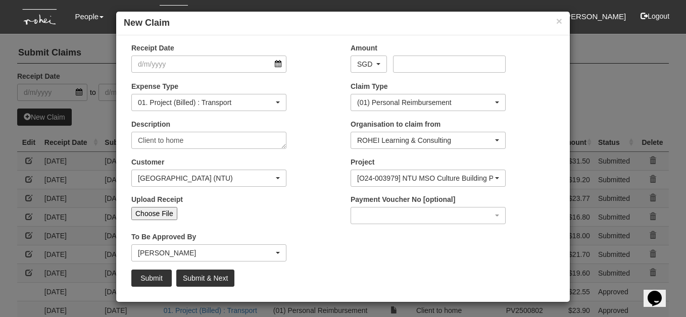
click at [164, 210] on input "Choose File" at bounding box center [154, 213] width 46 height 13
type input "C:\fakepath\15:9:25 NTU to home.pdf"
type input "Choose Another File"
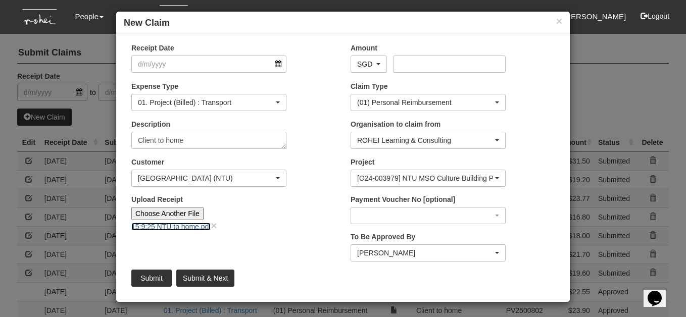
click at [180, 226] on link "15:9:25 NTU to home.pdf" at bounding box center [170, 227] width 79 height 8
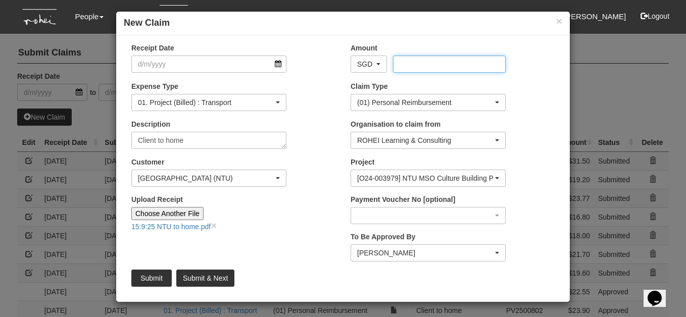
click at [421, 60] on input "Amount" at bounding box center [449, 64] width 112 height 17
type input "32.90"
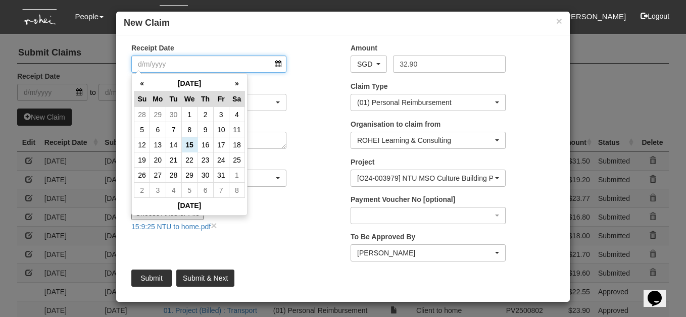
click at [282, 64] on input "Receipt Date" at bounding box center [208, 64] width 155 height 17
click at [143, 80] on th "«" at bounding box center [142, 84] width 16 height 16
click at [159, 147] on td "15" at bounding box center [158, 144] width 16 height 15
type input "[DATE]"
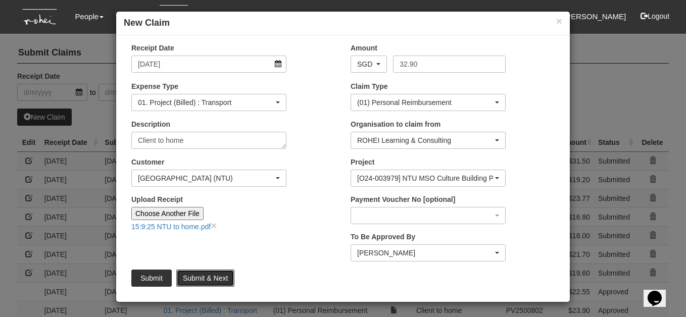
click at [207, 276] on input "Submit & Next" at bounding box center [205, 278] width 58 height 17
type input "Choose File"
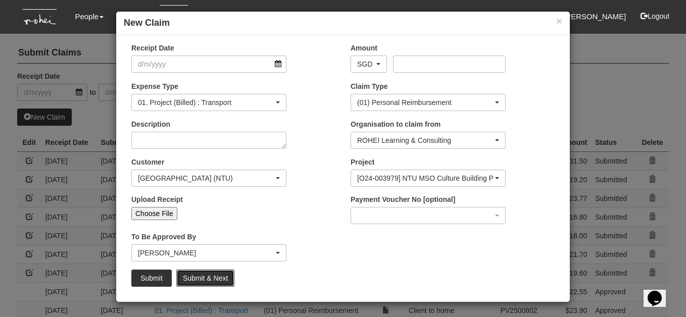
select select "50"
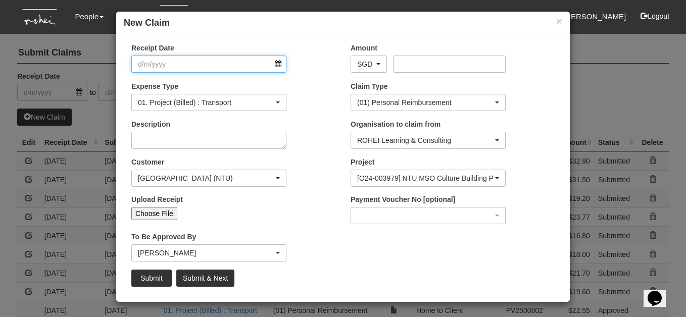
click at [280, 63] on input "Receipt Date" at bounding box center [208, 64] width 155 height 17
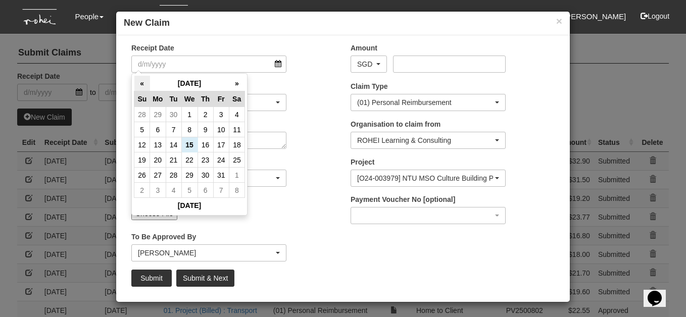
click at [141, 80] on th "«" at bounding box center [142, 84] width 16 height 16
click at [190, 160] on td "24" at bounding box center [189, 160] width 16 height 15
type input "[DATE]"
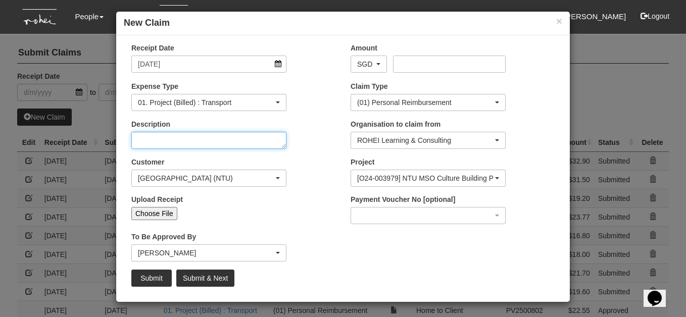
click at [274, 140] on textarea "Description" at bounding box center [208, 140] width 155 height 17
click at [155, 279] on input "Submit" at bounding box center [151, 278] width 40 height 17
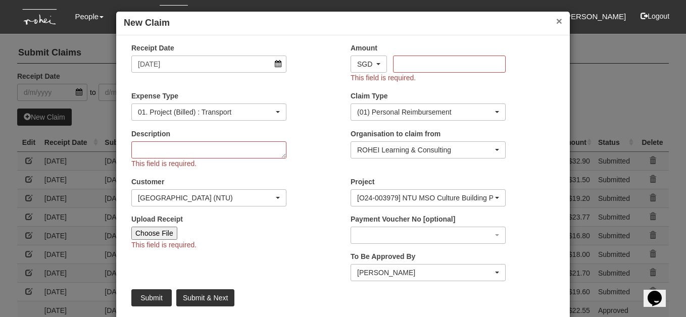
click at [557, 21] on button "×" at bounding box center [559, 21] width 6 height 11
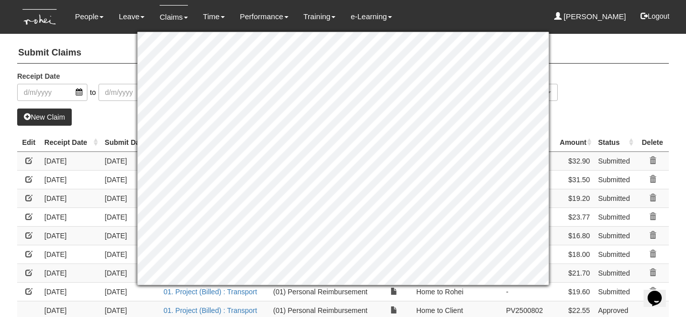
scroll to position [3, 0]
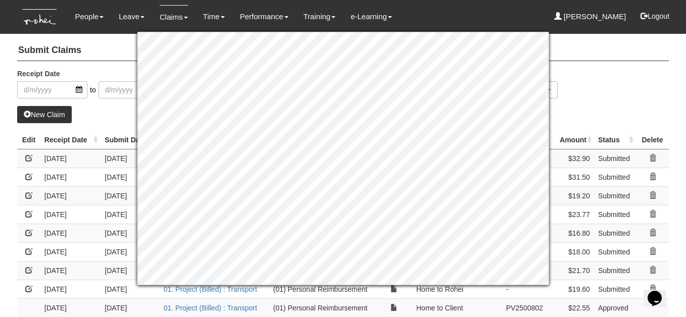
click at [597, 84] on div "Receipt Date to Claim Type -- All -- (01) Personal Reimbursement (02) Advance D…" at bounding box center [343, 87] width 667 height 37
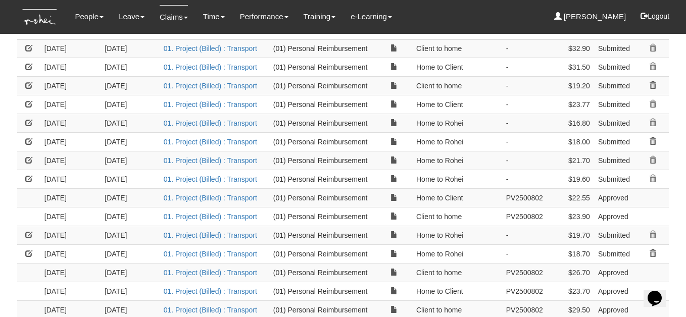
scroll to position [115, 0]
